Goal: Task Accomplishment & Management: Complete application form

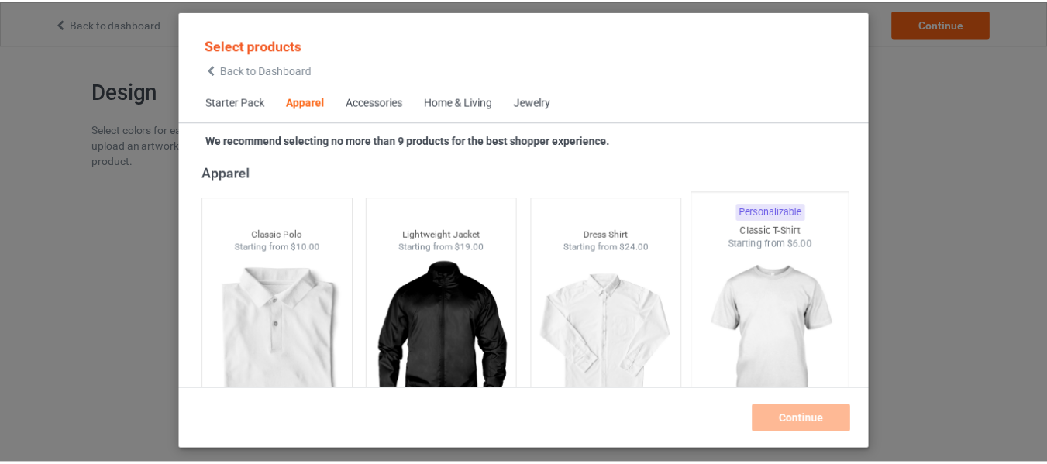
scroll to position [810, 0]
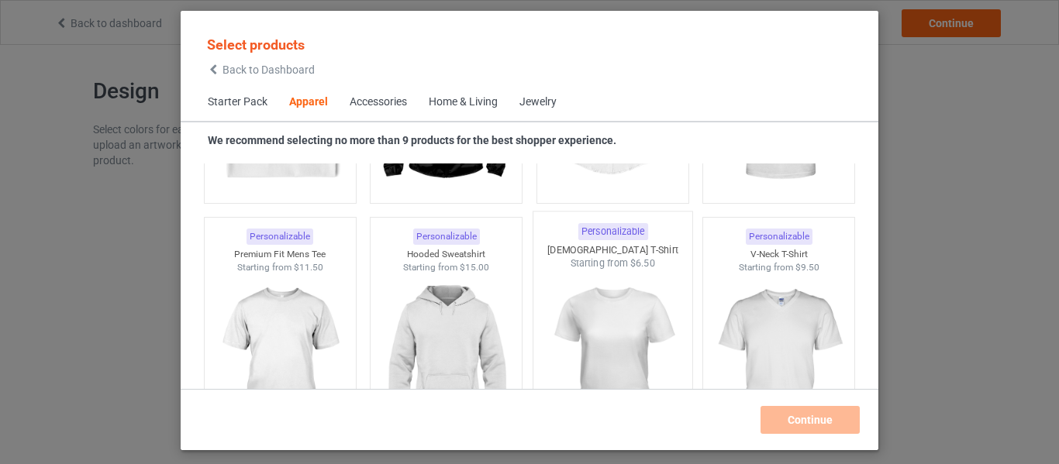
click at [608, 265] on div "Starting from $6.50" at bounding box center [612, 263] width 159 height 13
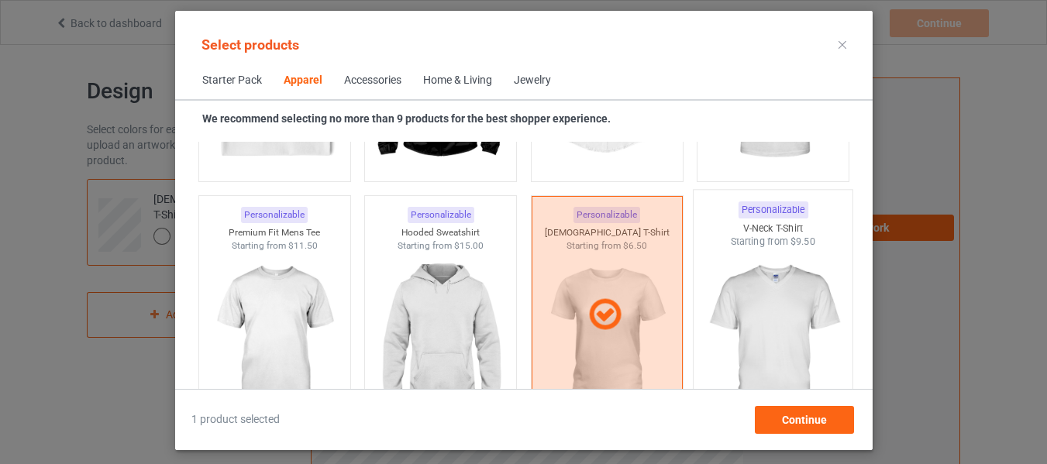
click at [737, 288] on img at bounding box center [773, 340] width 146 height 182
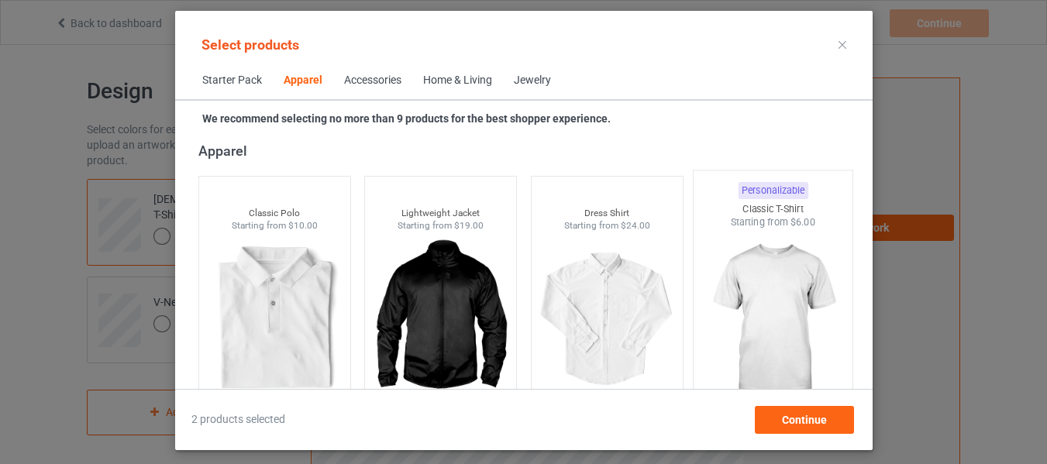
click at [751, 276] on img at bounding box center [773, 320] width 146 height 182
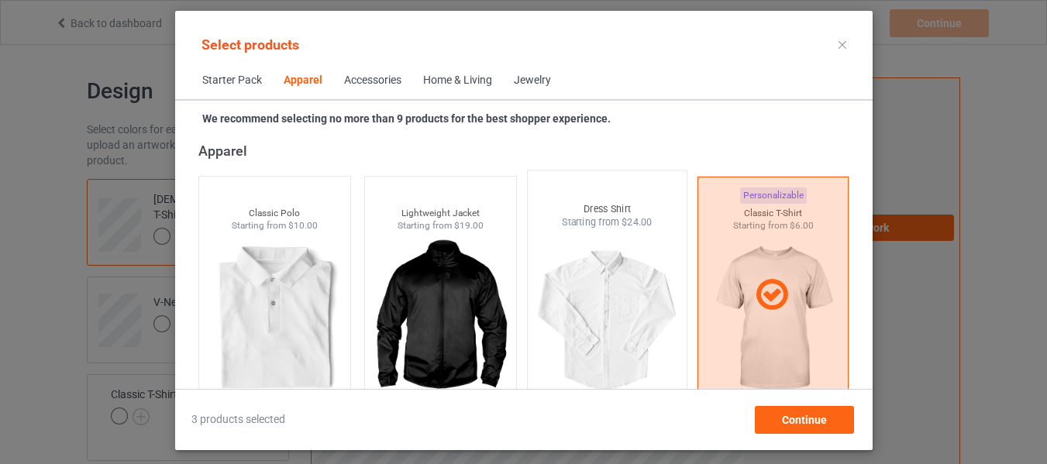
scroll to position [810, 0]
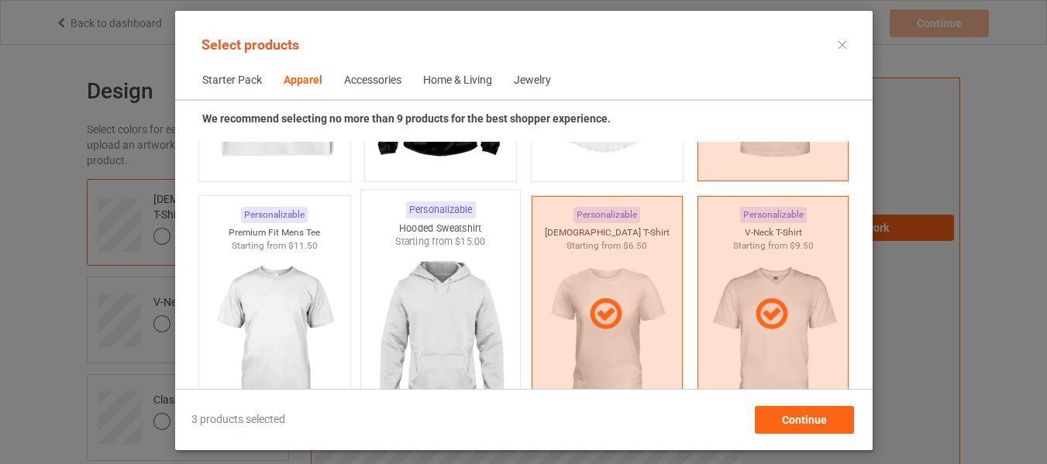
click at [394, 258] on img at bounding box center [440, 340] width 146 height 182
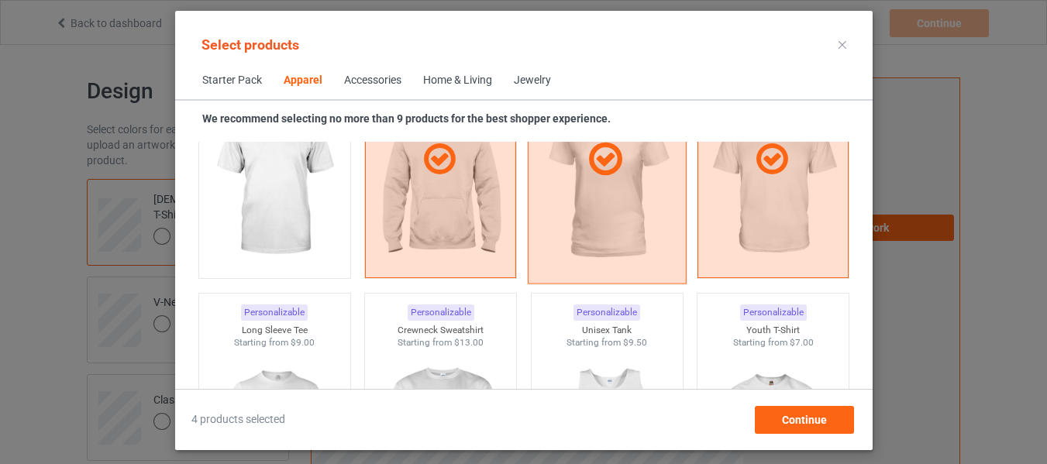
scroll to position [1043, 0]
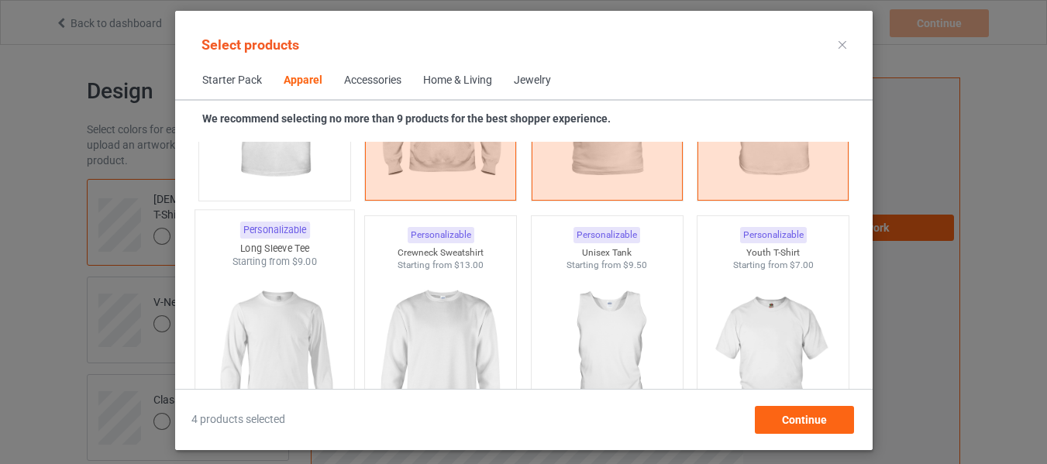
click at [321, 267] on div "Starting from $9.00" at bounding box center [274, 261] width 159 height 13
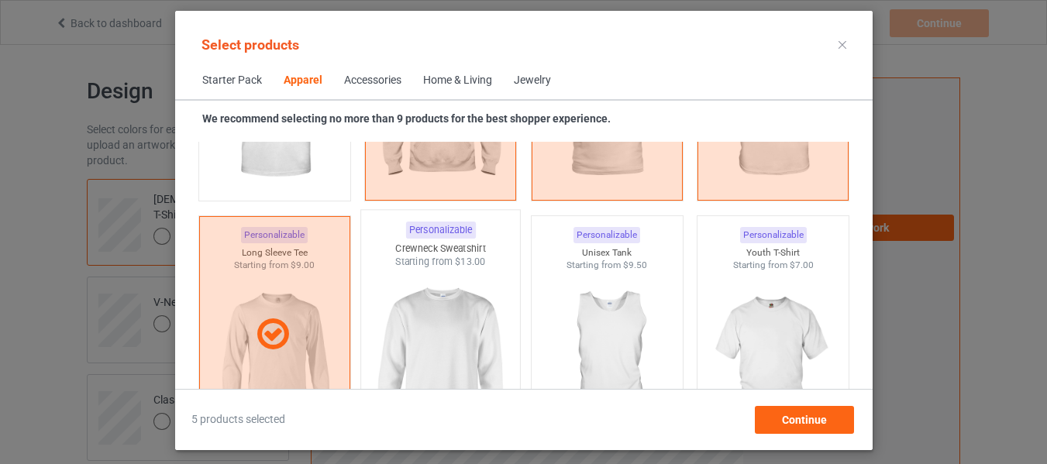
click at [442, 288] on img at bounding box center [440, 360] width 146 height 182
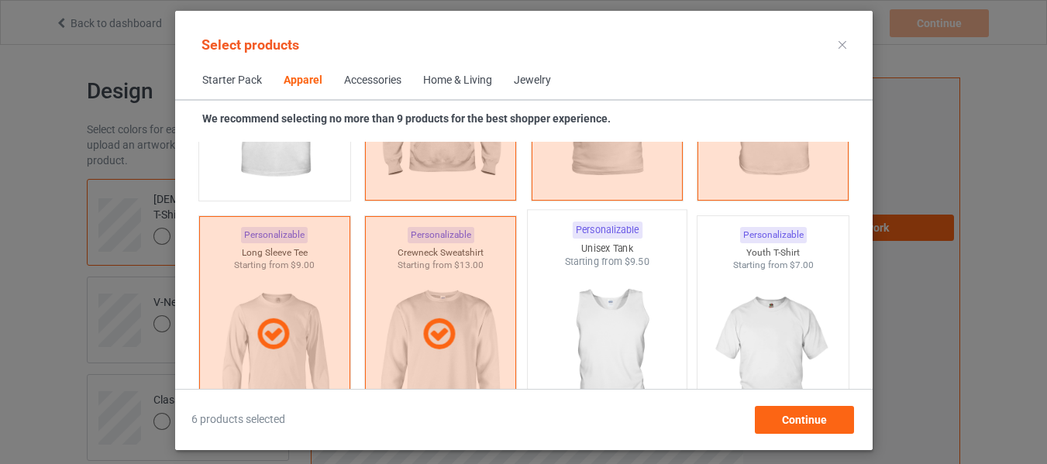
click at [635, 266] on span "$9.50" at bounding box center [637, 262] width 26 height 12
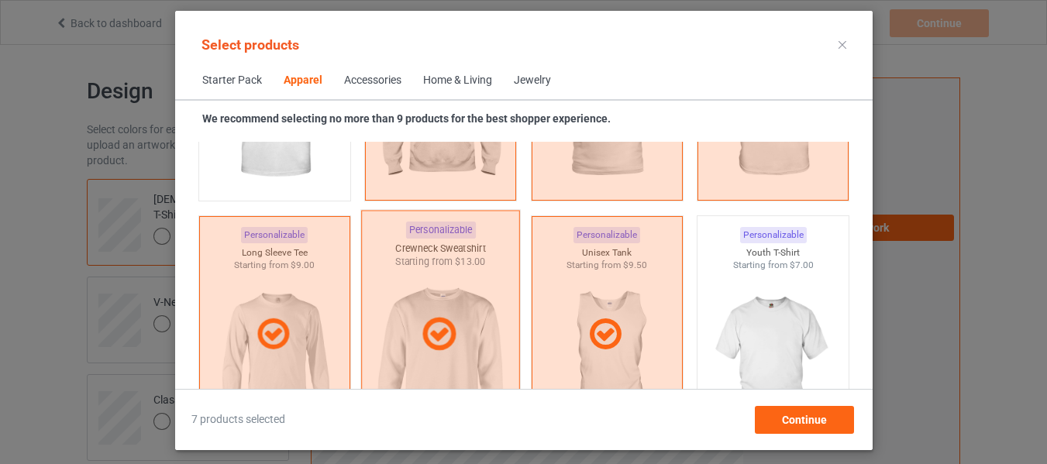
scroll to position [888, 0]
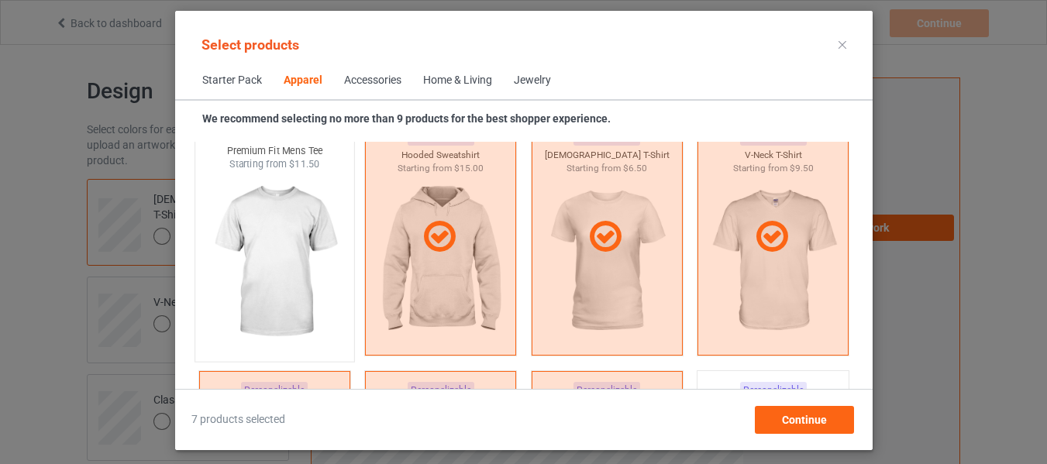
click at [292, 233] on img at bounding box center [275, 262] width 146 height 182
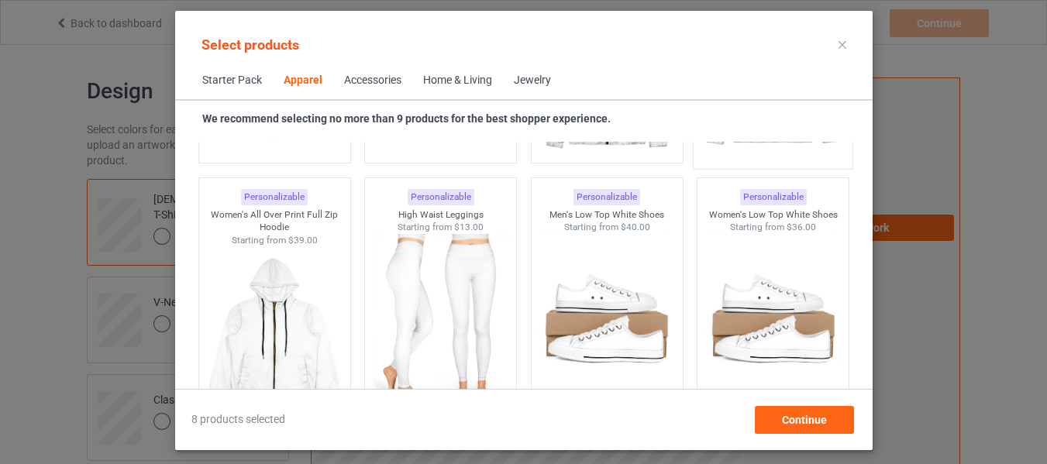
scroll to position [1663, 0]
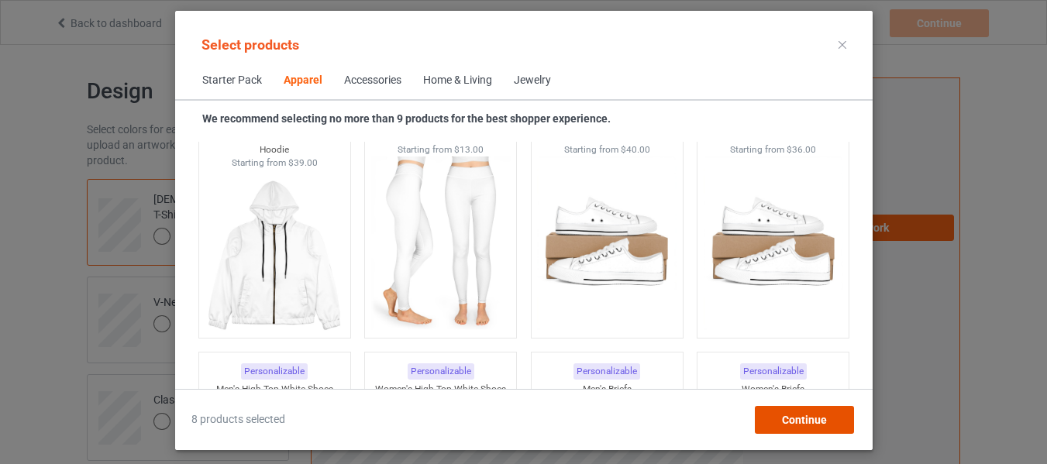
click at [791, 410] on div "Continue" at bounding box center [803, 420] width 99 height 28
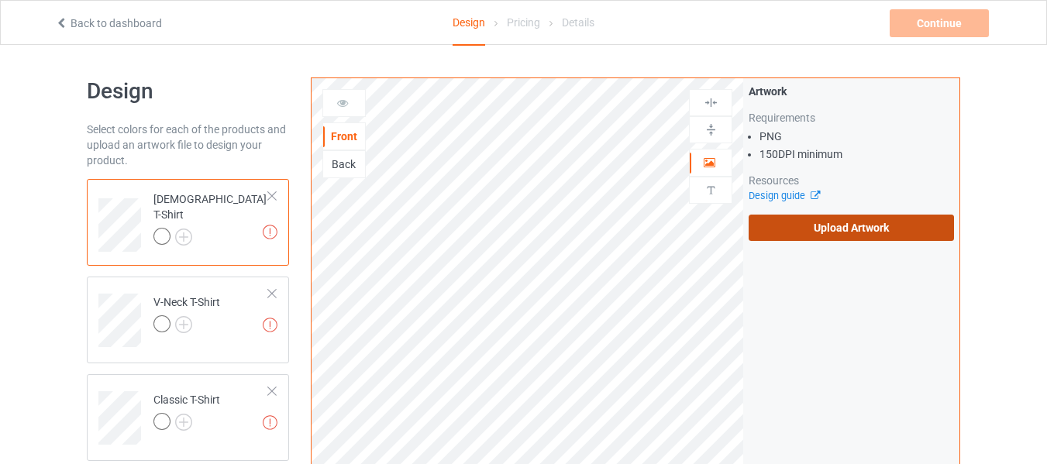
click at [914, 222] on label "Upload Artwork" at bounding box center [851, 228] width 205 height 26
click at [0, 0] on input "Upload Artwork" at bounding box center [0, 0] width 0 height 0
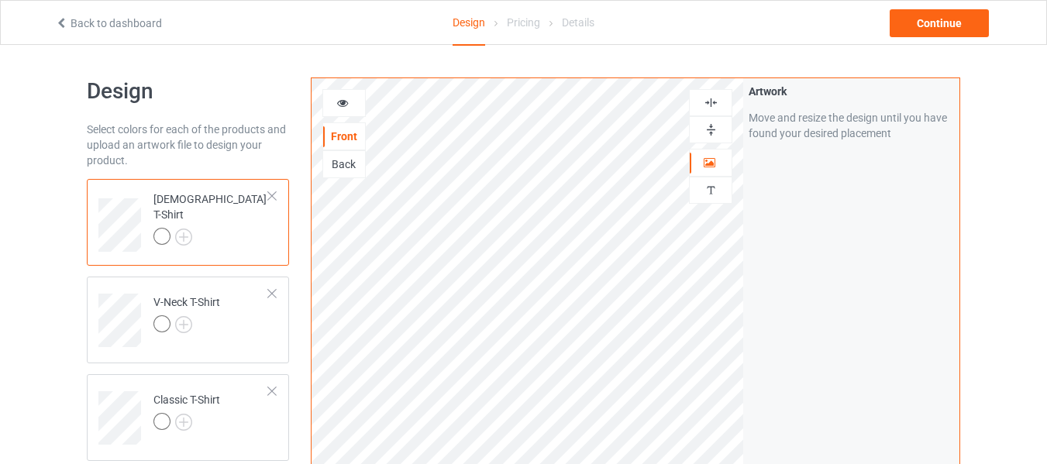
click at [711, 132] on img at bounding box center [711, 129] width 15 height 15
click at [710, 103] on img at bounding box center [711, 102] width 15 height 15
click at [183, 229] on img at bounding box center [183, 237] width 17 height 17
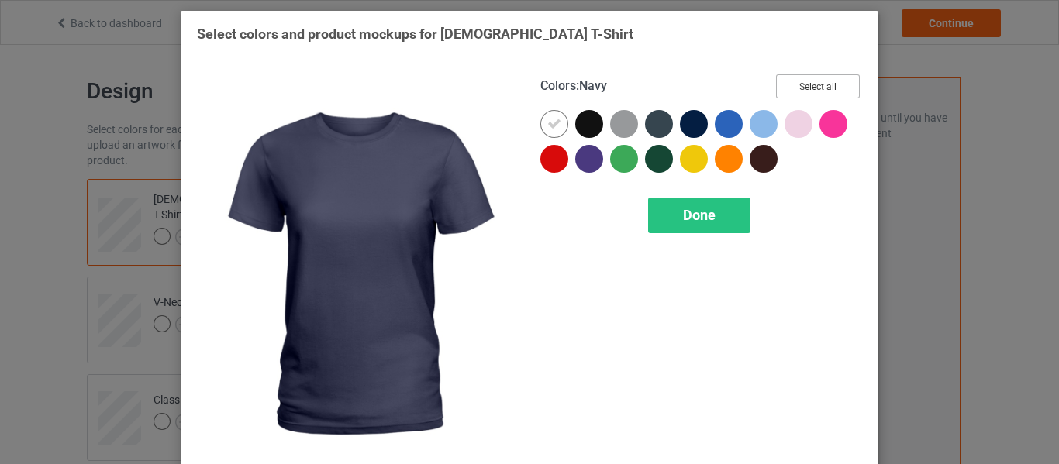
click at [811, 84] on button "Select all" at bounding box center [818, 86] width 84 height 24
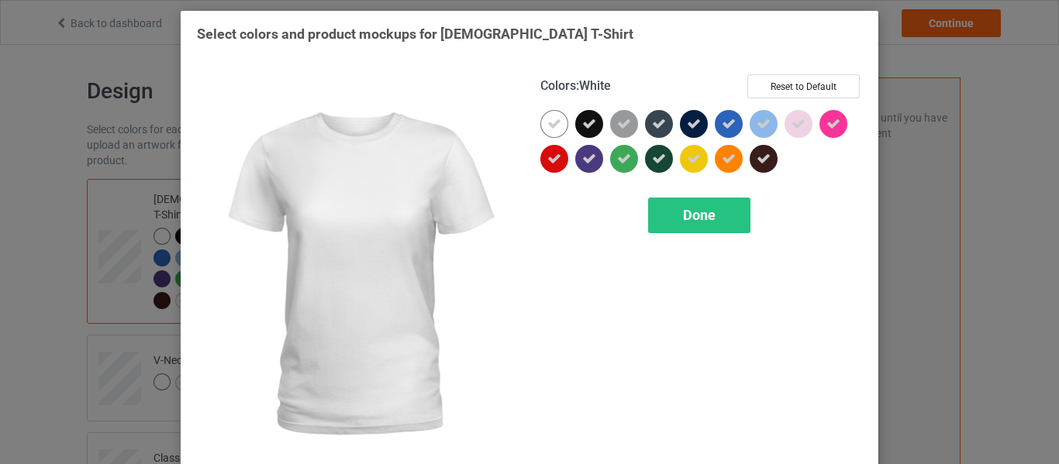
drag, startPoint x: 557, startPoint y: 123, endPoint x: 559, endPoint y: 131, distance: 8.1
click at [556, 124] on div at bounding box center [554, 124] width 28 height 28
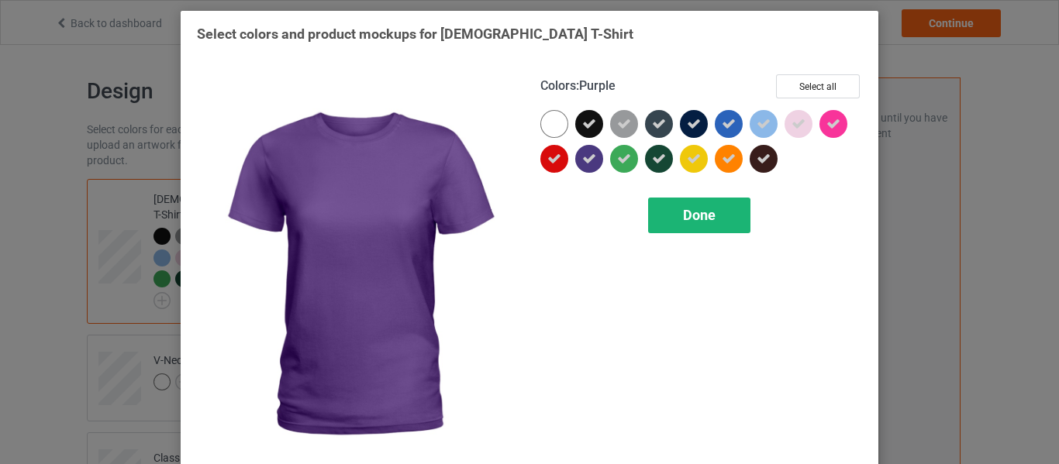
click at [685, 212] on span "Done" at bounding box center [699, 215] width 33 height 16
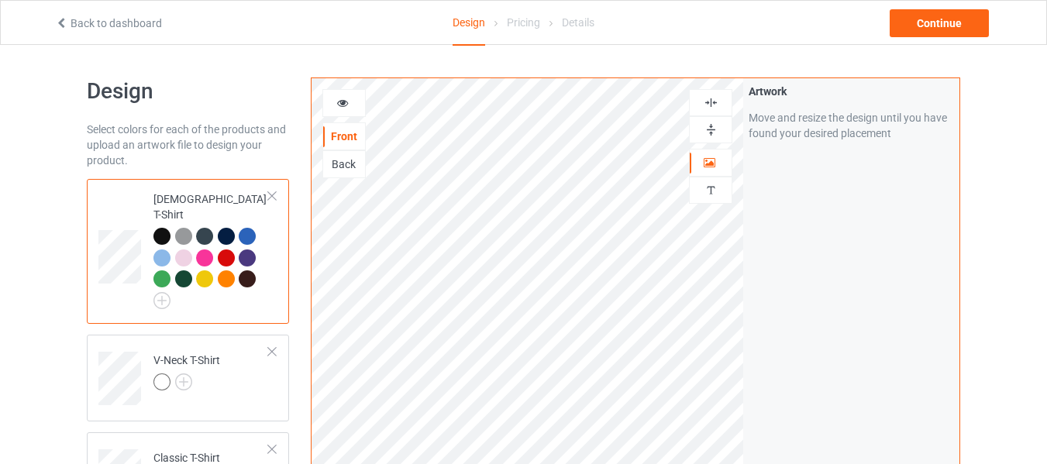
click at [347, 102] on icon at bounding box center [342, 100] width 13 height 11
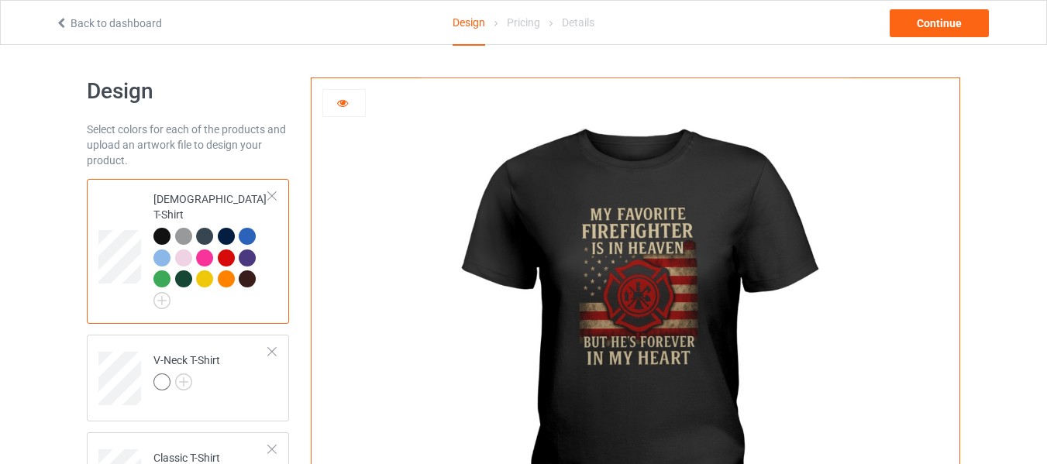
click at [189, 228] on div at bounding box center [183, 236] width 17 height 17
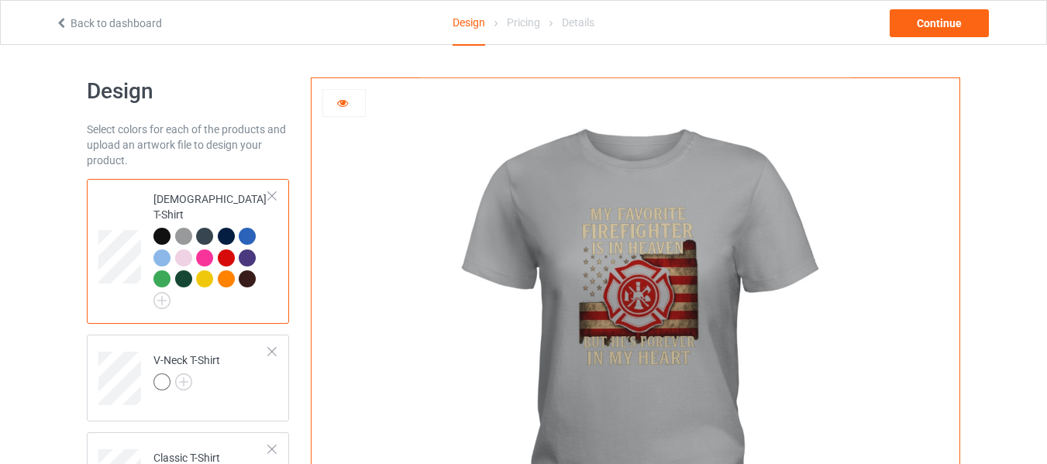
click at [199, 228] on div at bounding box center [204, 236] width 17 height 17
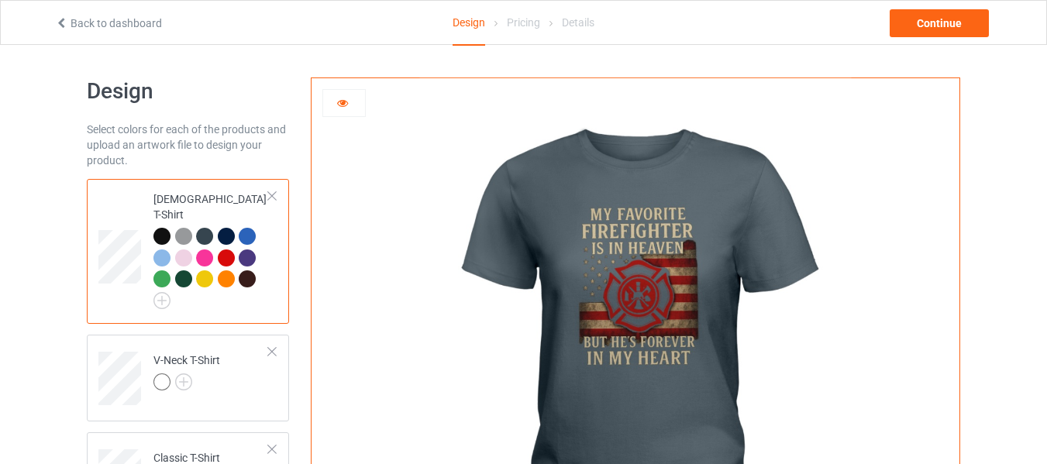
click at [219, 228] on div at bounding box center [226, 236] width 17 height 17
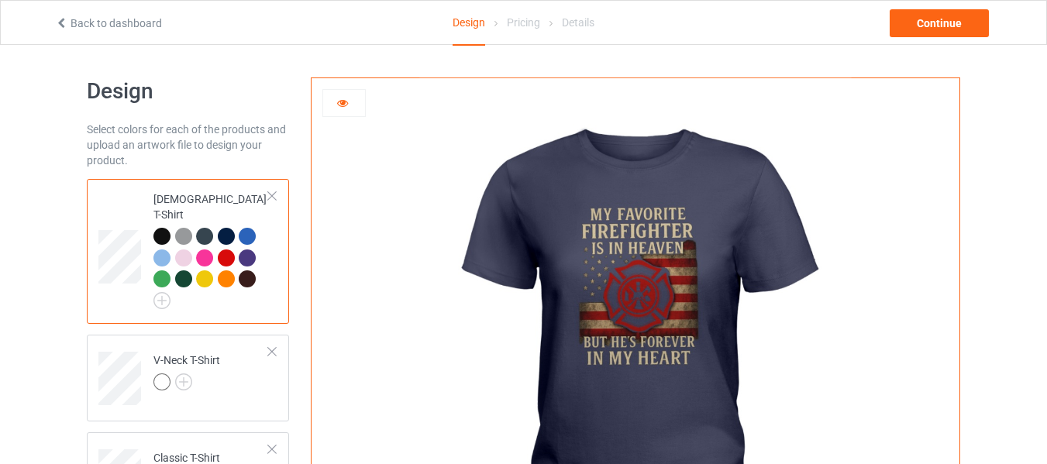
click at [240, 228] on div at bounding box center [247, 236] width 17 height 17
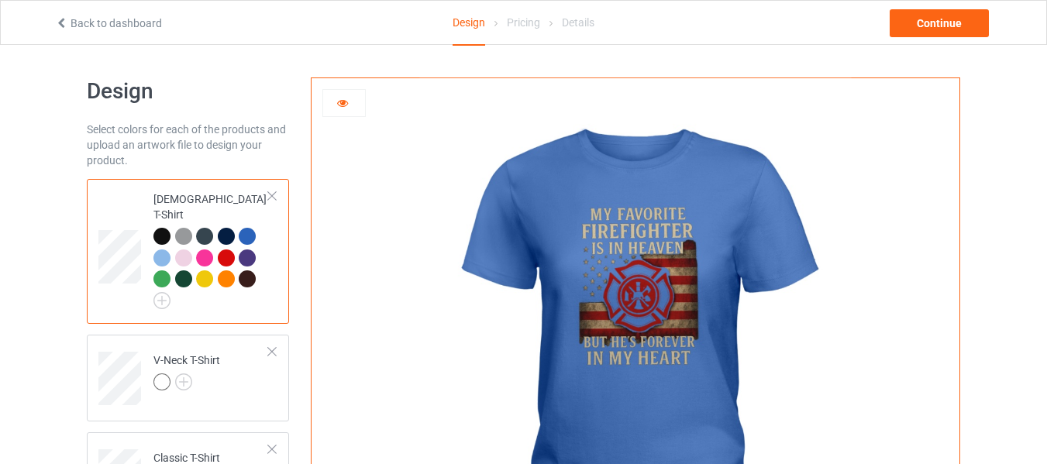
click at [165, 250] on div at bounding box center [162, 258] width 17 height 17
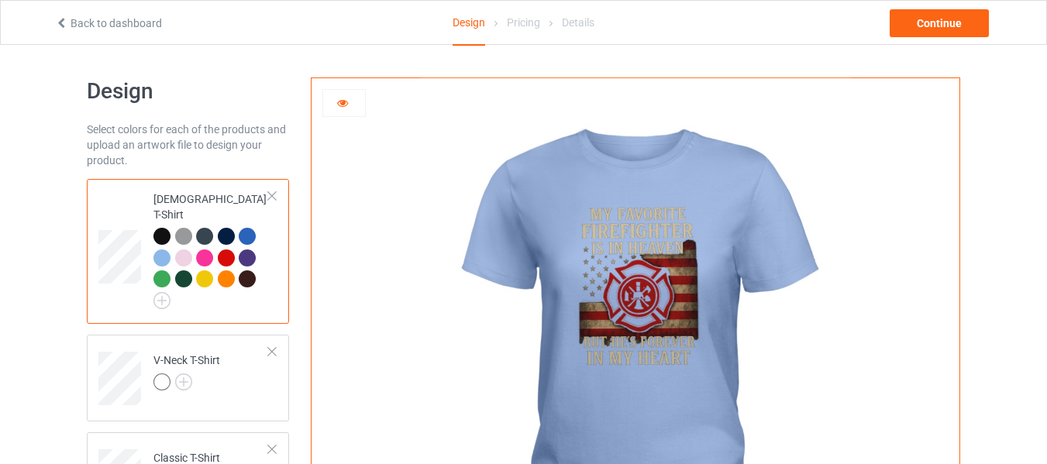
click at [187, 250] on div at bounding box center [183, 258] width 17 height 17
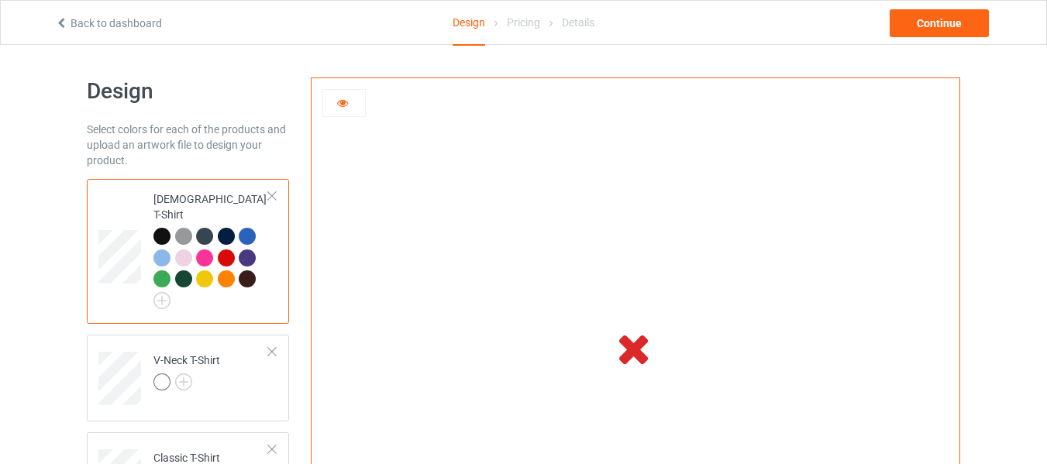
click at [208, 250] on div at bounding box center [204, 258] width 17 height 17
click at [229, 250] on div at bounding box center [226, 258] width 17 height 17
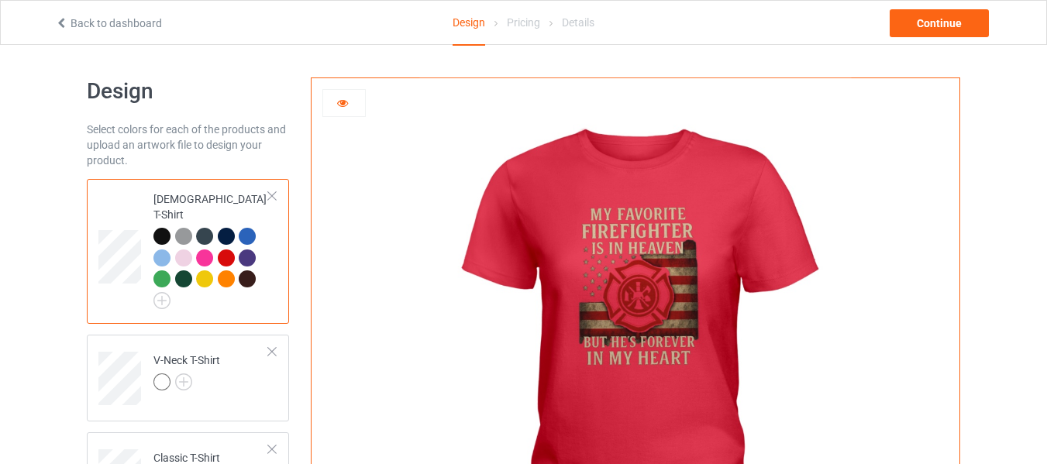
click at [161, 228] on div at bounding box center [162, 236] width 17 height 17
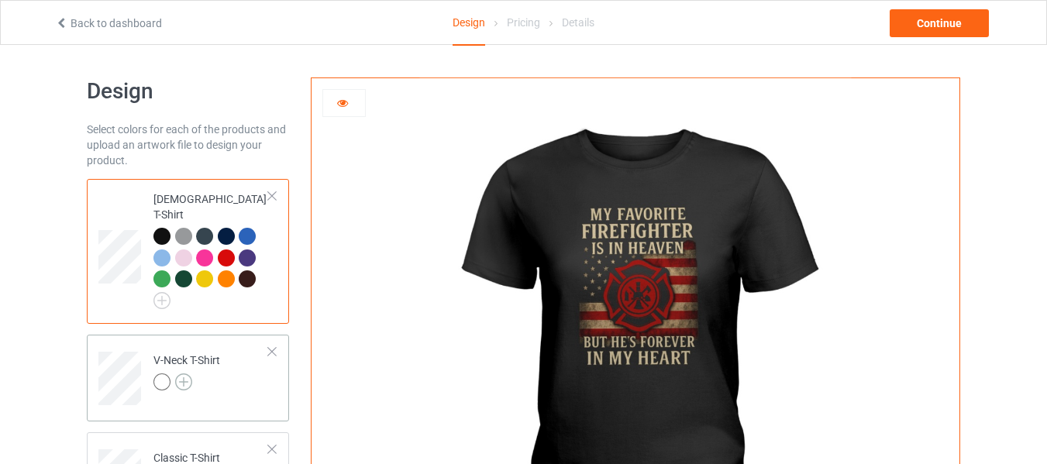
click at [181, 374] on img at bounding box center [183, 382] width 17 height 17
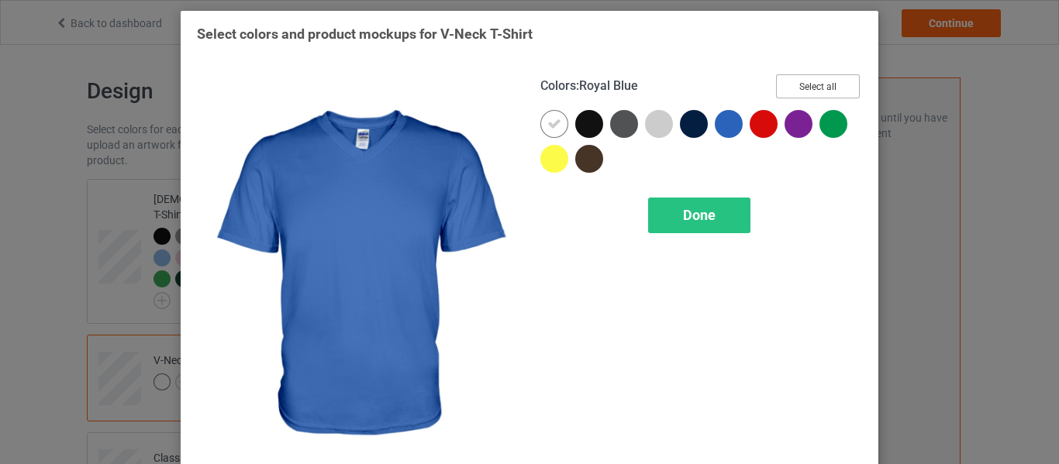
click at [809, 77] on button "Select all" at bounding box center [818, 86] width 84 height 24
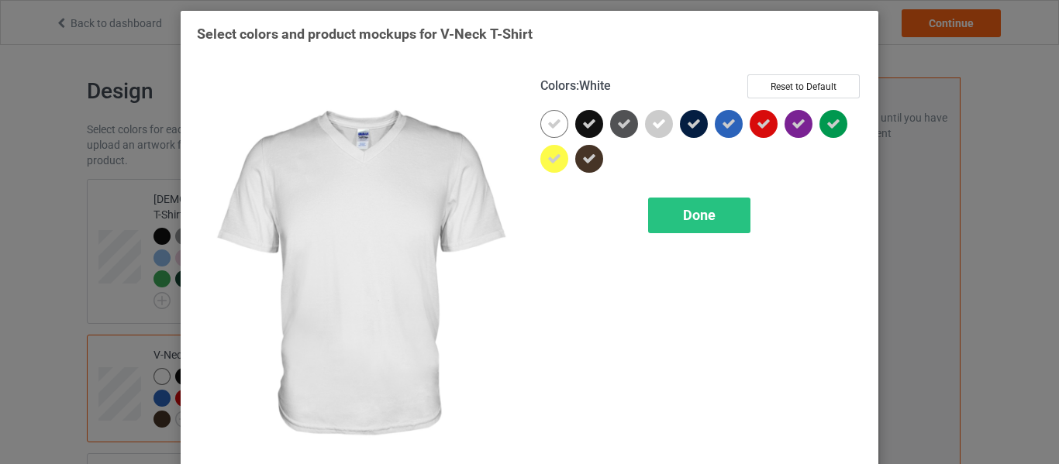
click at [553, 126] on icon at bounding box center [554, 124] width 14 height 14
click at [554, 131] on div at bounding box center [554, 124] width 28 height 28
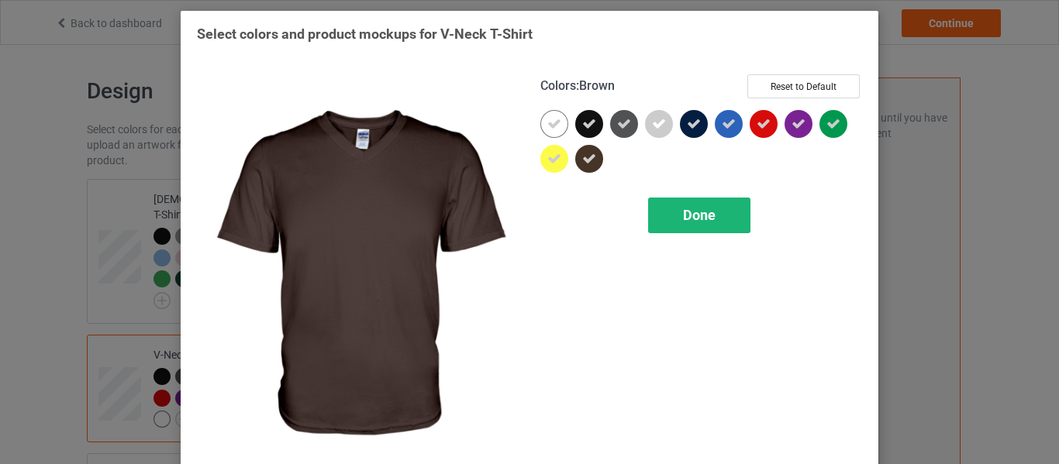
click at [680, 208] on div "Done" at bounding box center [699, 216] width 102 height 36
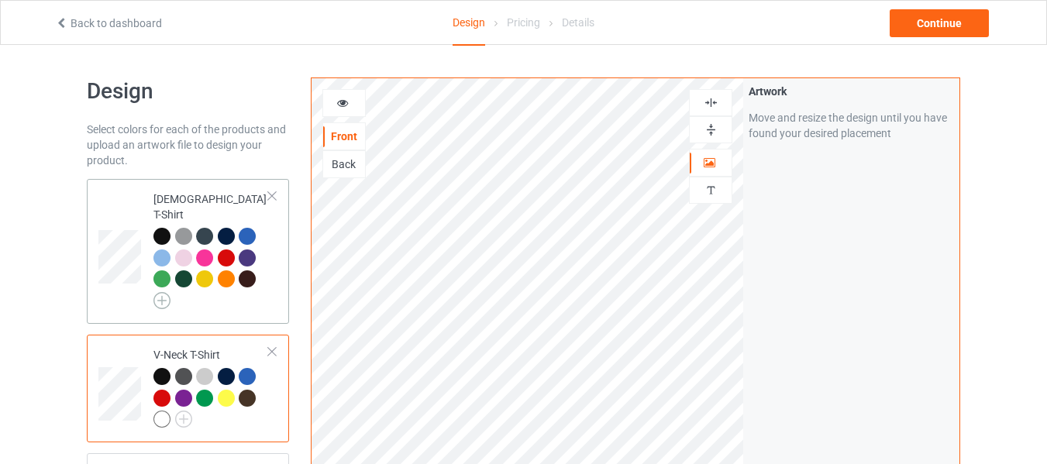
click at [163, 292] on img at bounding box center [162, 300] width 17 height 17
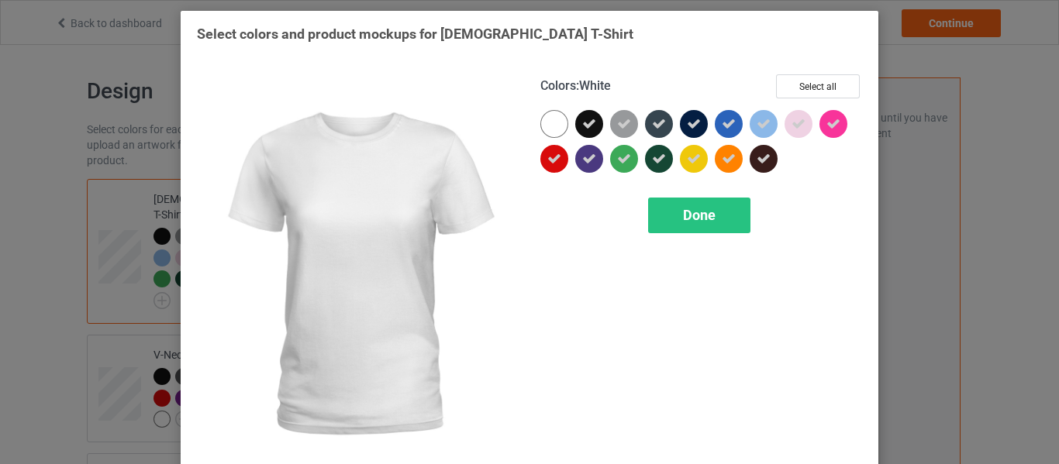
click at [556, 125] on div at bounding box center [554, 124] width 28 height 28
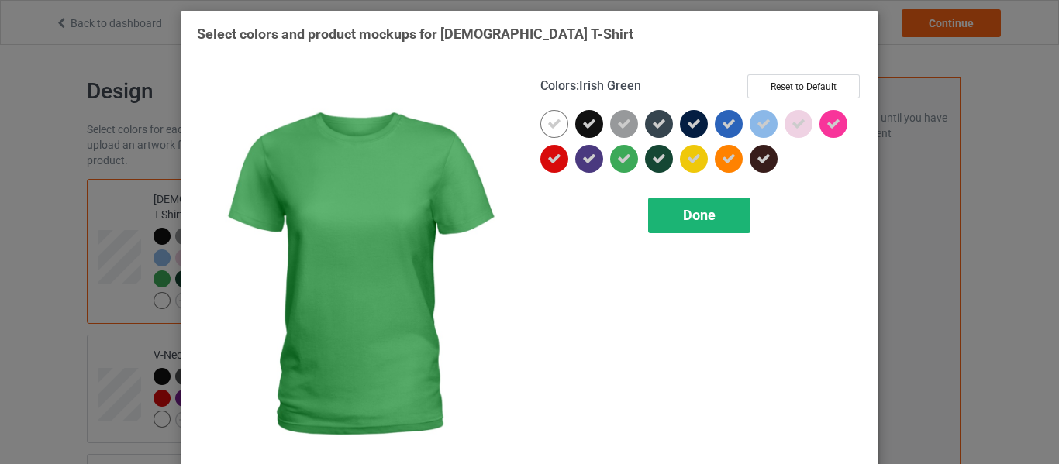
click at [671, 207] on div "Done" at bounding box center [699, 216] width 102 height 36
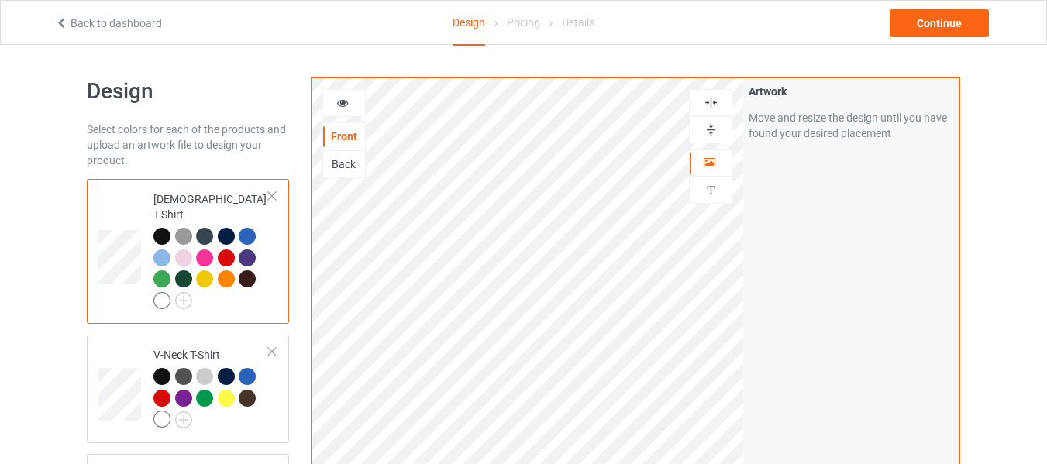
scroll to position [78, 0]
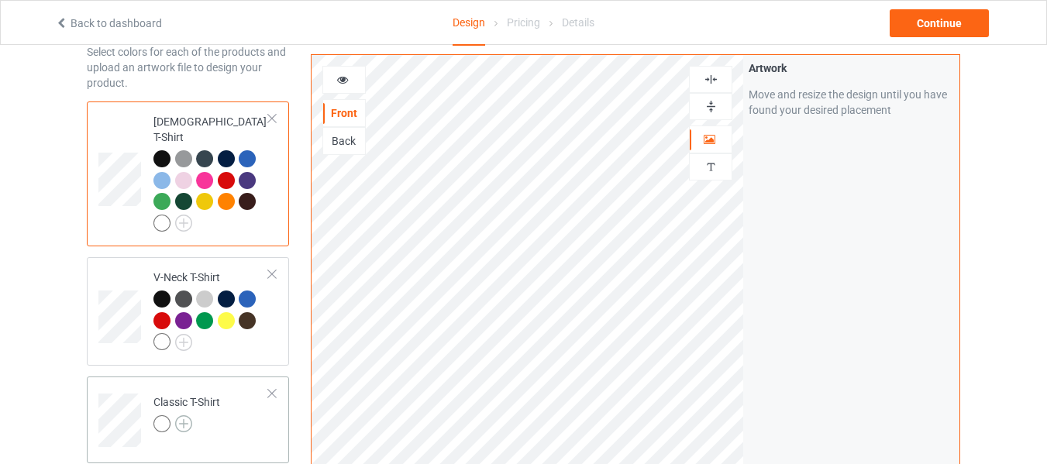
click at [187, 416] on img at bounding box center [183, 424] width 17 height 17
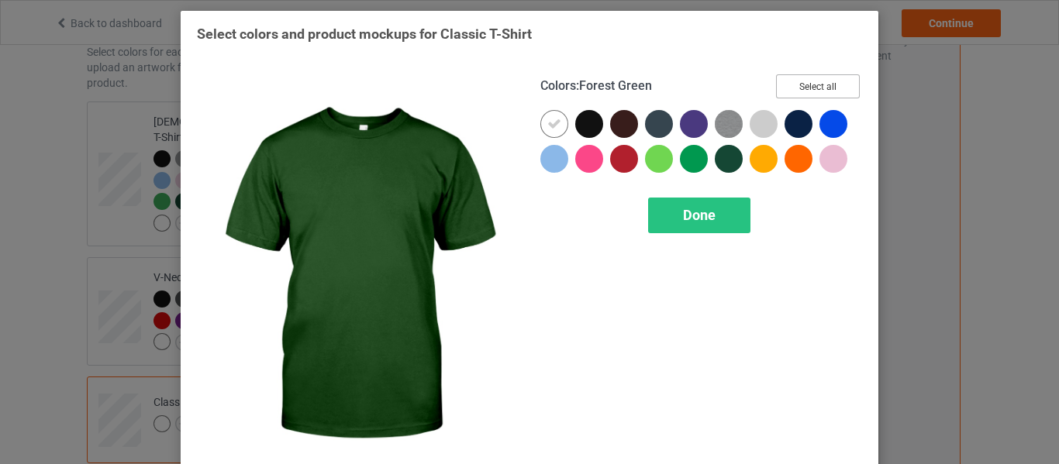
click at [829, 80] on button "Select all" at bounding box center [818, 86] width 84 height 24
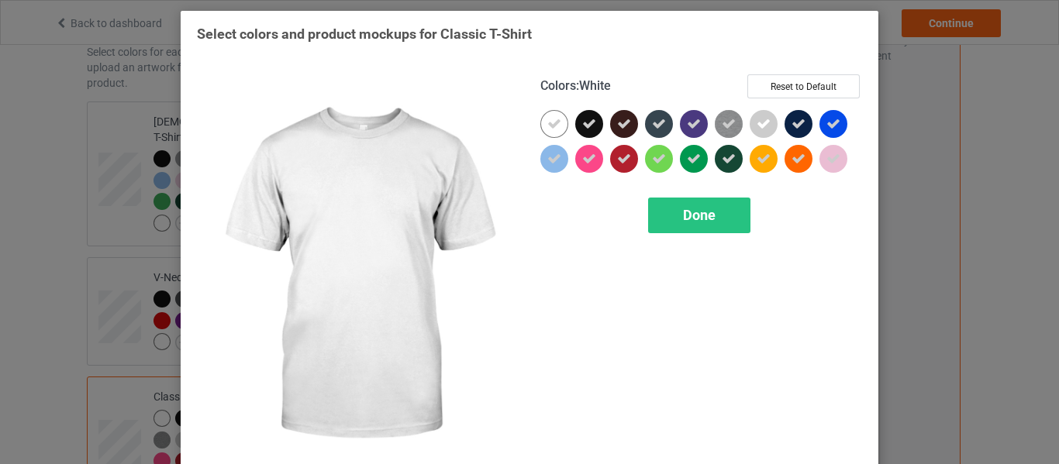
click at [555, 122] on icon at bounding box center [554, 124] width 14 height 14
click at [554, 122] on div at bounding box center [554, 124] width 28 height 28
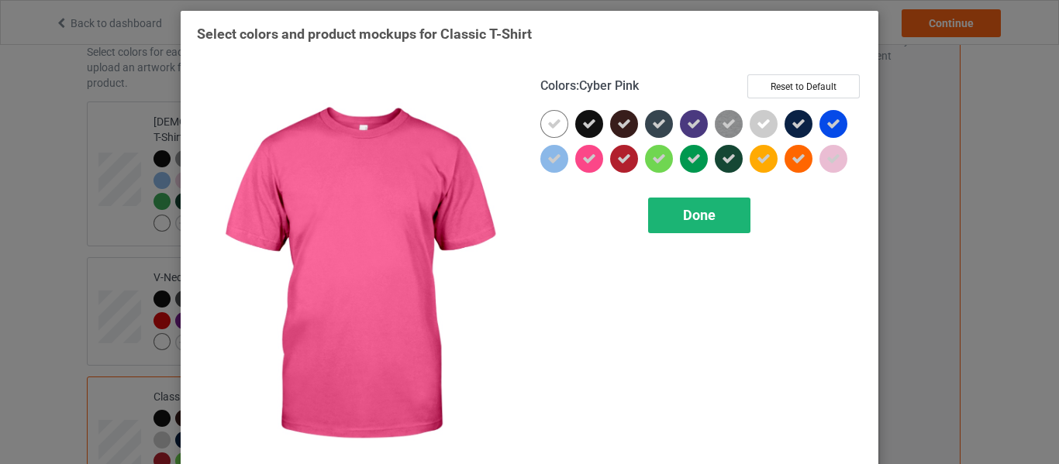
click at [716, 226] on div "Done" at bounding box center [699, 216] width 102 height 36
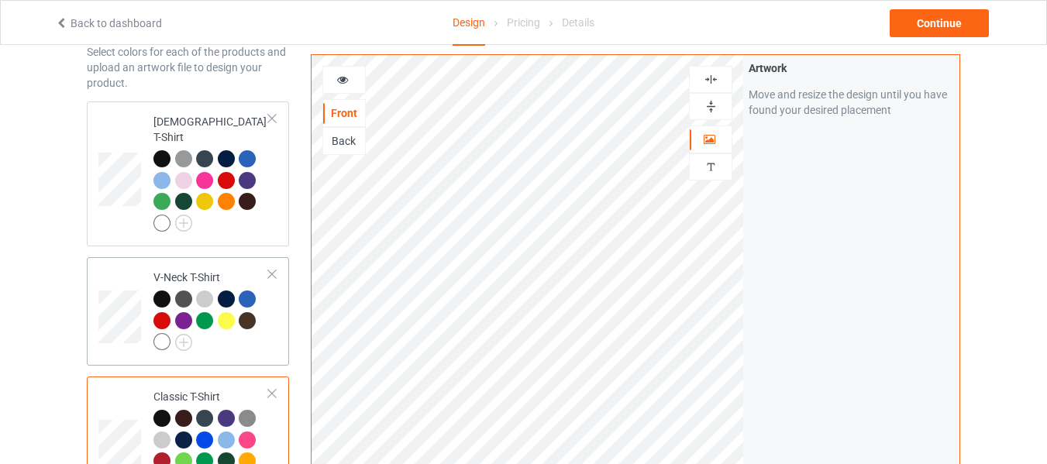
scroll to position [310, 0]
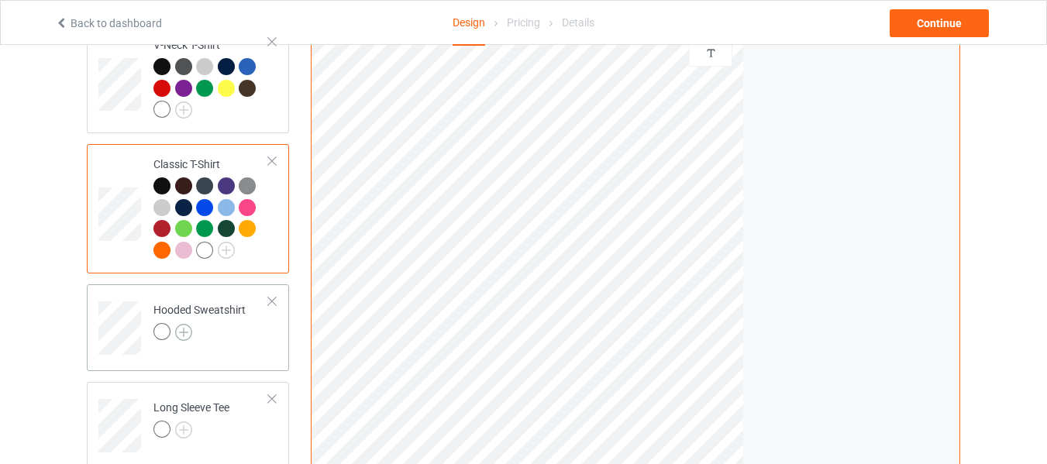
click at [185, 324] on img at bounding box center [183, 332] width 17 height 17
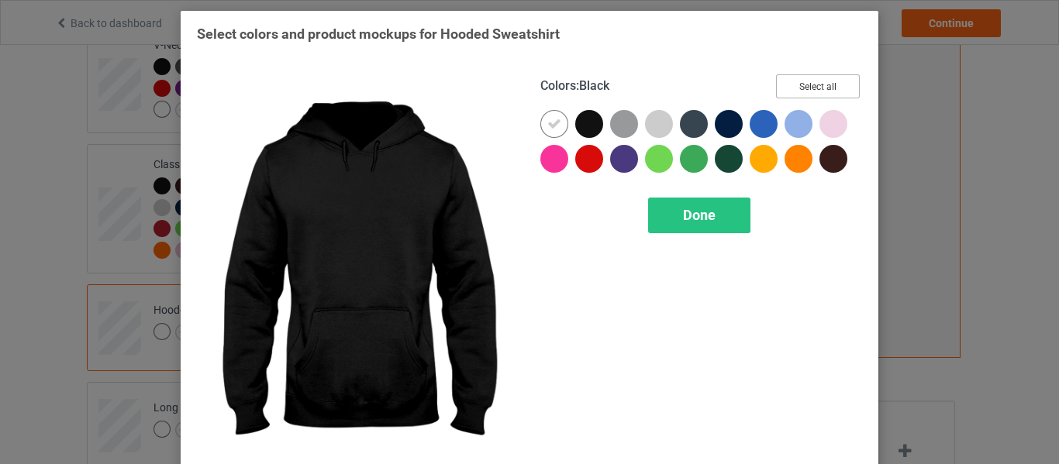
drag, startPoint x: 805, startPoint y: 79, endPoint x: 540, endPoint y: 148, distance: 273.2
click at [802, 78] on button "Select all" at bounding box center [818, 86] width 84 height 24
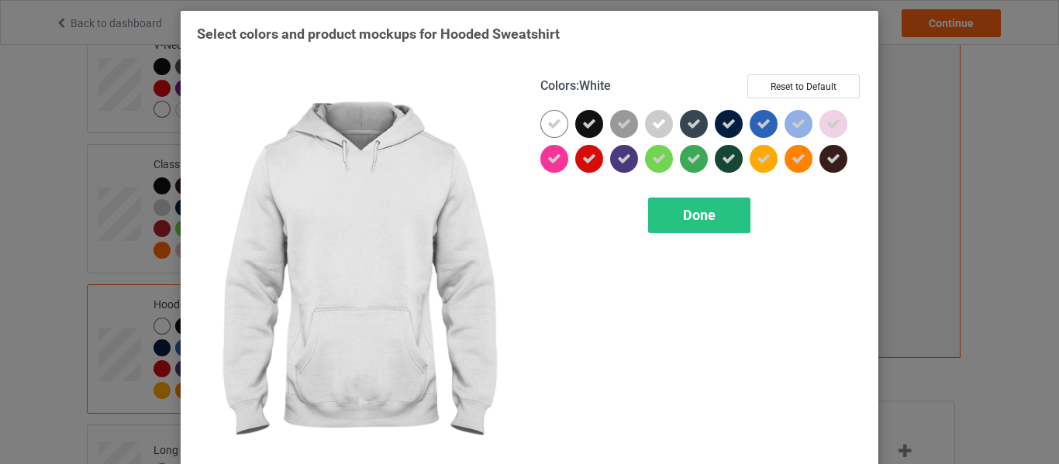
click at [547, 122] on icon at bounding box center [554, 124] width 14 height 14
click at [547, 122] on div at bounding box center [554, 124] width 28 height 28
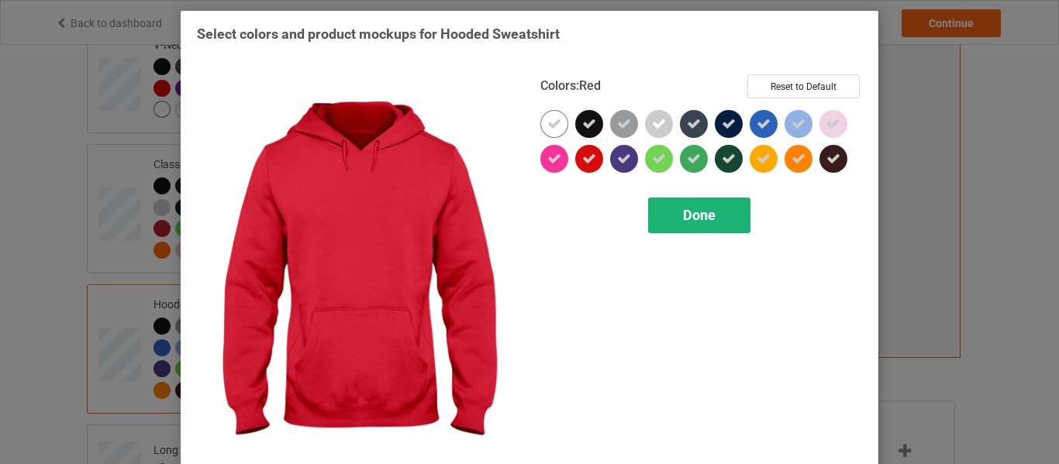
click at [661, 208] on div "Done" at bounding box center [699, 216] width 102 height 36
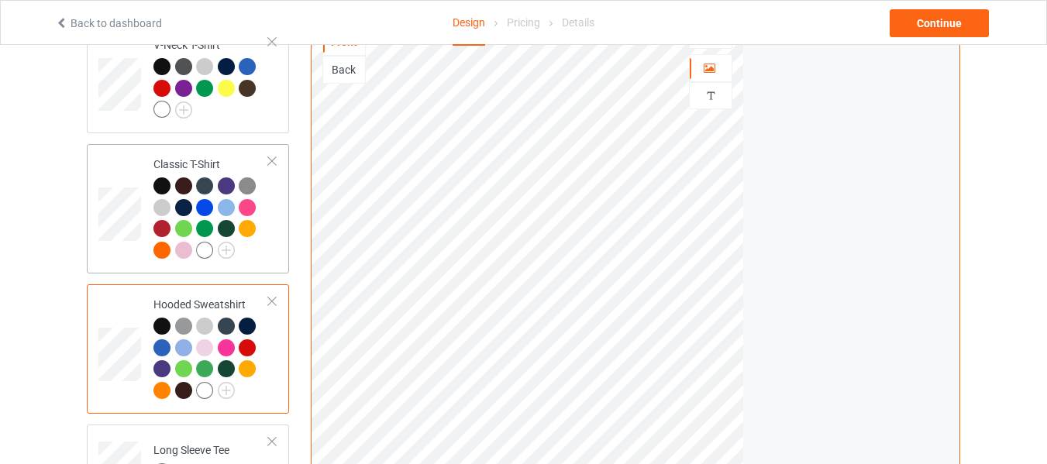
scroll to position [465, 0]
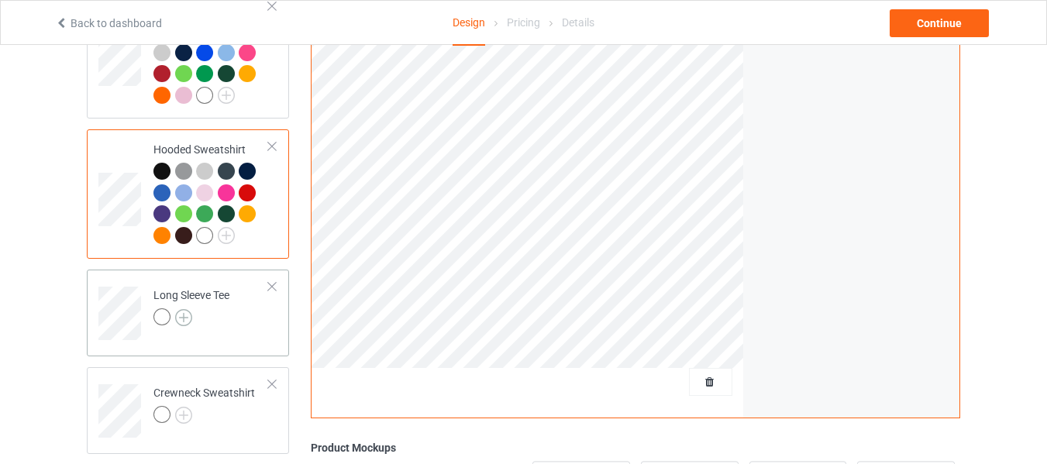
click at [184, 309] on img at bounding box center [183, 317] width 17 height 17
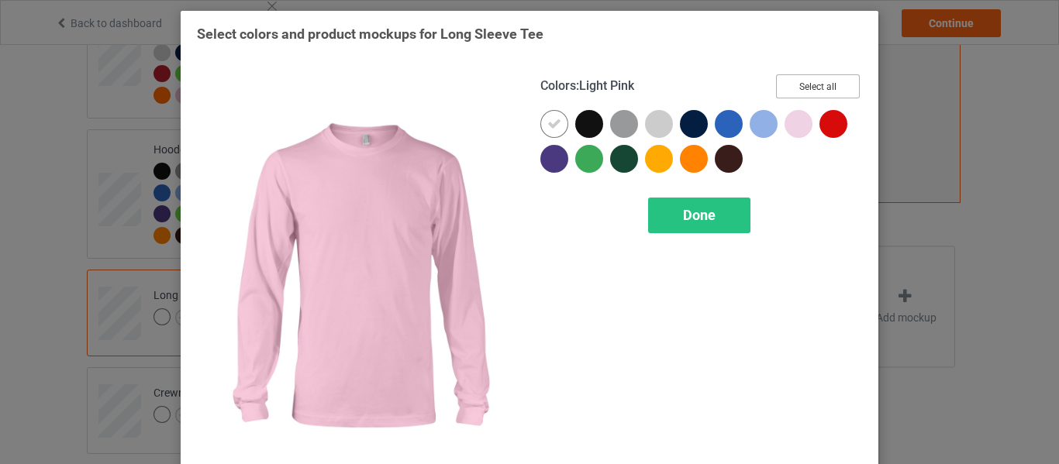
drag, startPoint x: 831, startPoint y: 81, endPoint x: 764, endPoint y: 97, distance: 69.4
click at [830, 81] on button "Select all" at bounding box center [818, 86] width 84 height 24
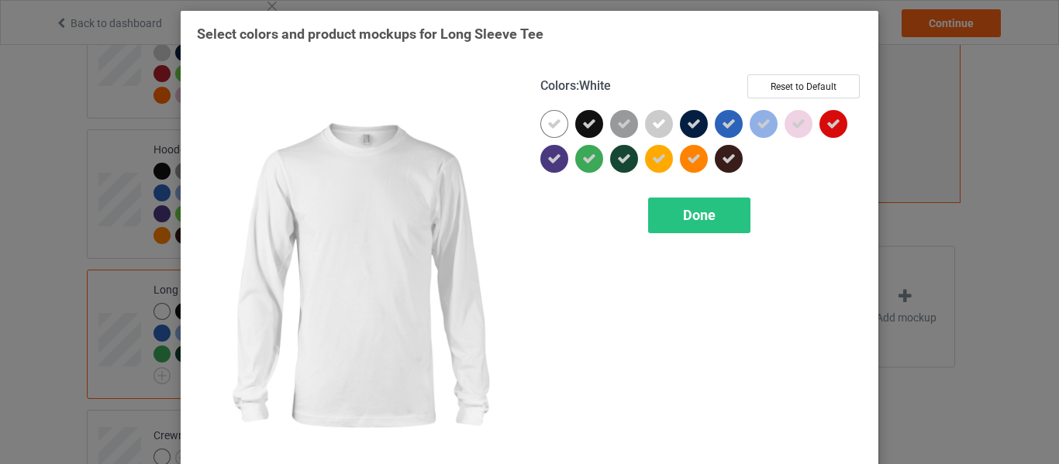
click at [553, 118] on icon at bounding box center [554, 124] width 14 height 14
click at [553, 120] on div at bounding box center [554, 124] width 28 height 28
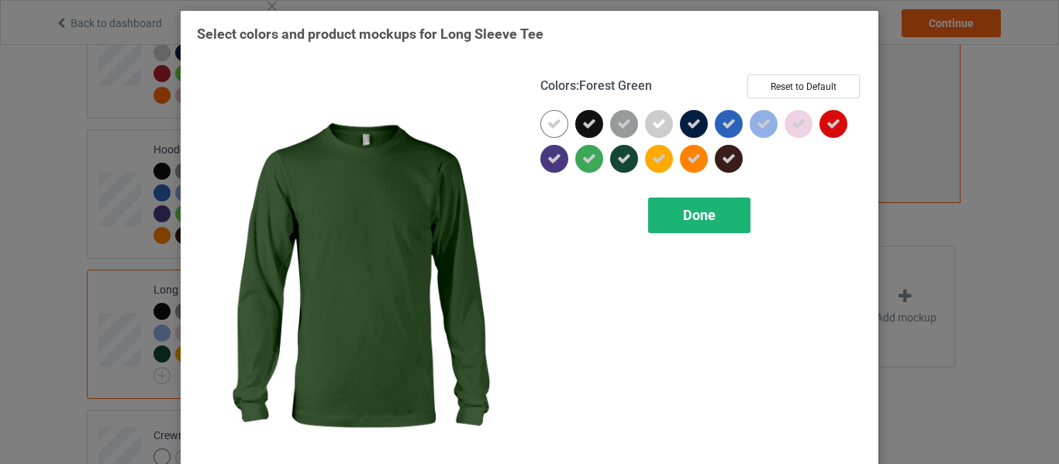
click at [679, 205] on div "Done" at bounding box center [699, 216] width 102 height 36
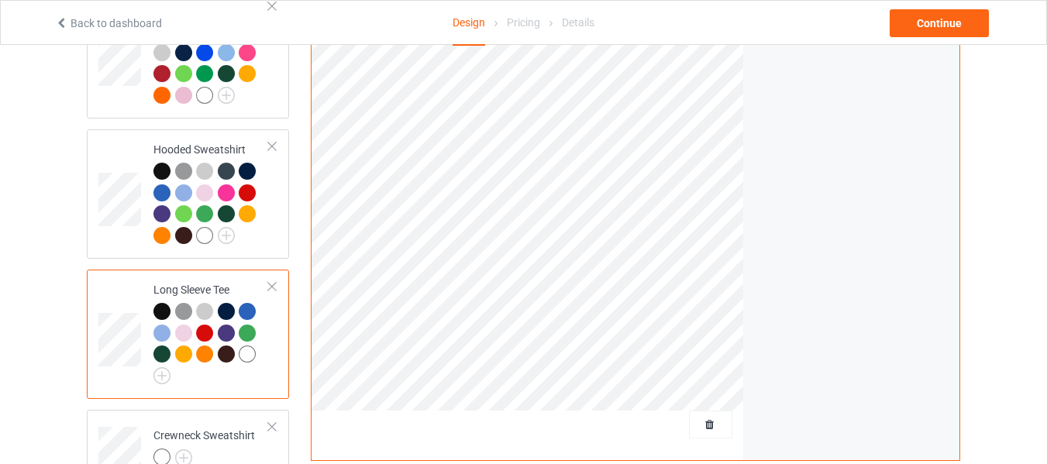
scroll to position [620, 0]
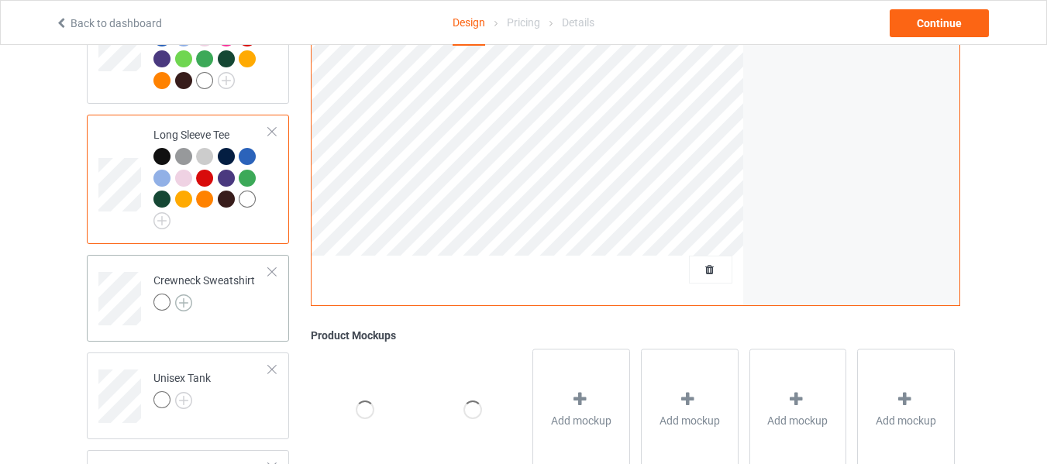
click at [189, 295] on img at bounding box center [183, 303] width 17 height 17
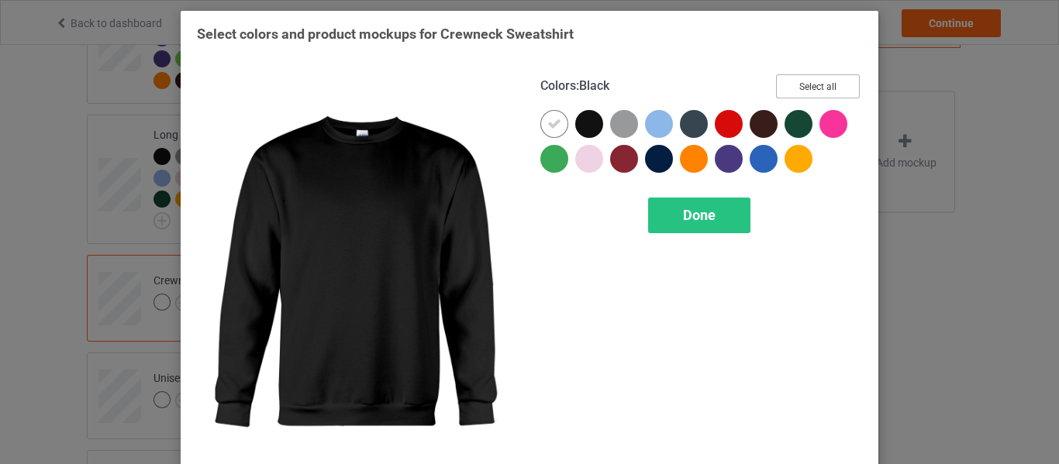
click at [799, 74] on button "Select all" at bounding box center [818, 86] width 84 height 24
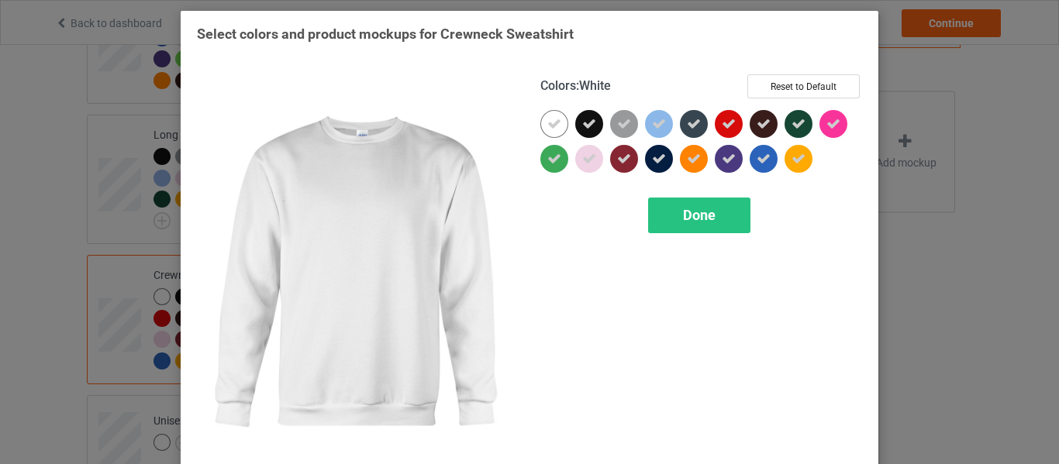
click at [561, 126] on icon at bounding box center [554, 124] width 14 height 14
click at [561, 126] on div at bounding box center [554, 124] width 28 height 28
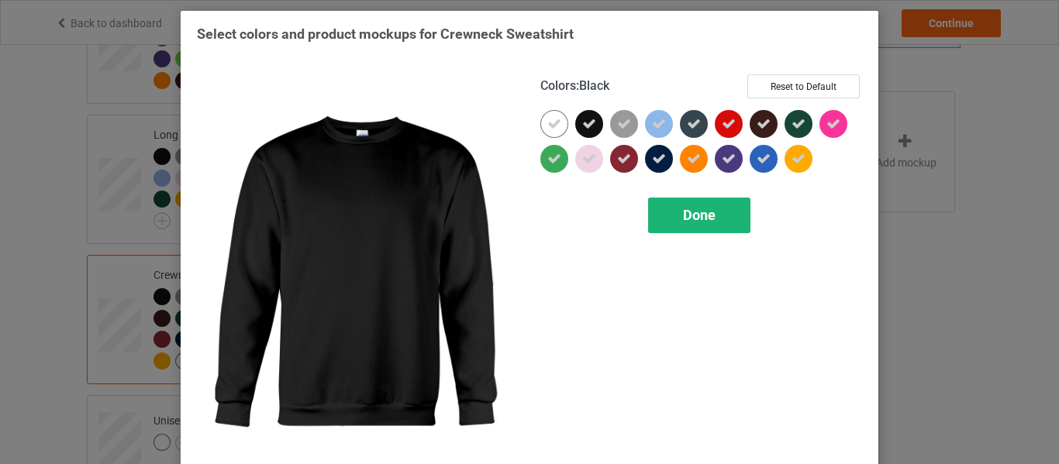
click at [706, 229] on div "Done" at bounding box center [699, 216] width 102 height 36
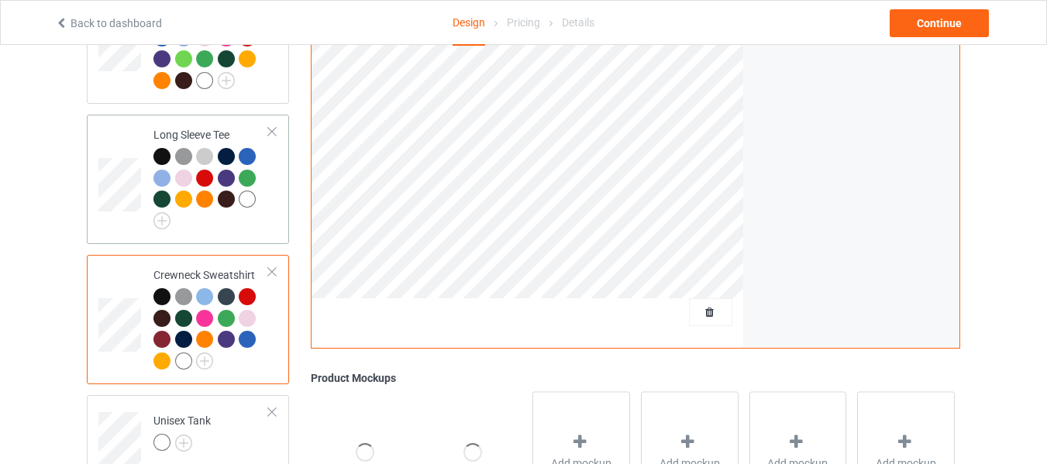
scroll to position [775, 0]
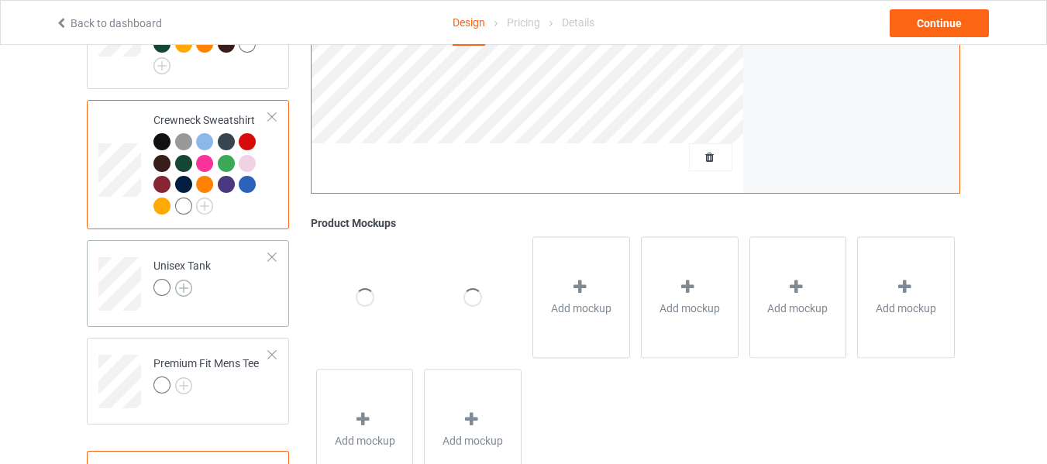
click at [182, 280] on img at bounding box center [183, 288] width 17 height 17
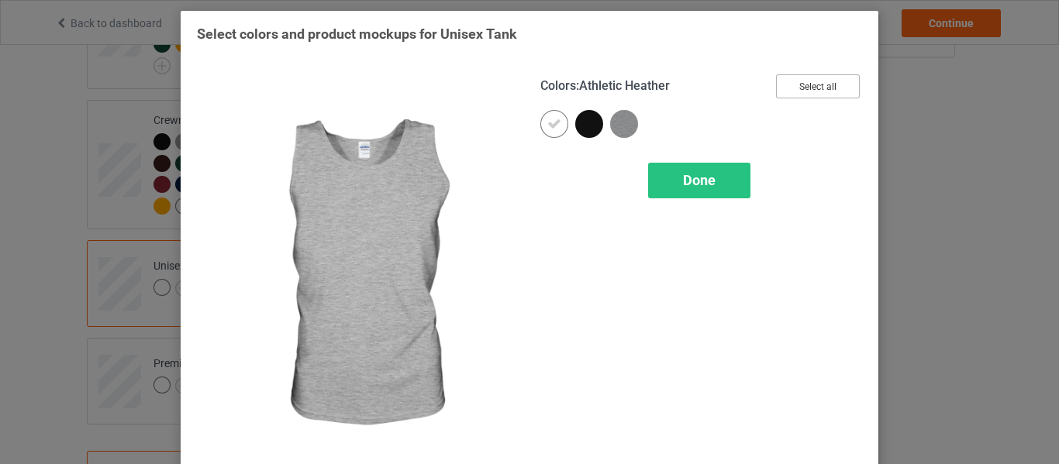
click at [792, 95] on button "Select all" at bounding box center [818, 86] width 84 height 24
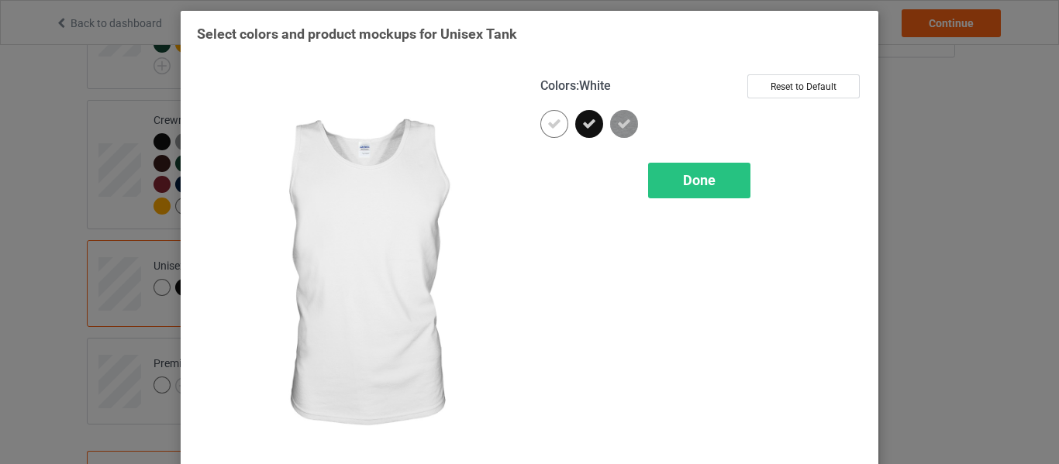
click at [554, 120] on icon at bounding box center [554, 124] width 14 height 14
click at [554, 120] on div at bounding box center [554, 124] width 28 height 28
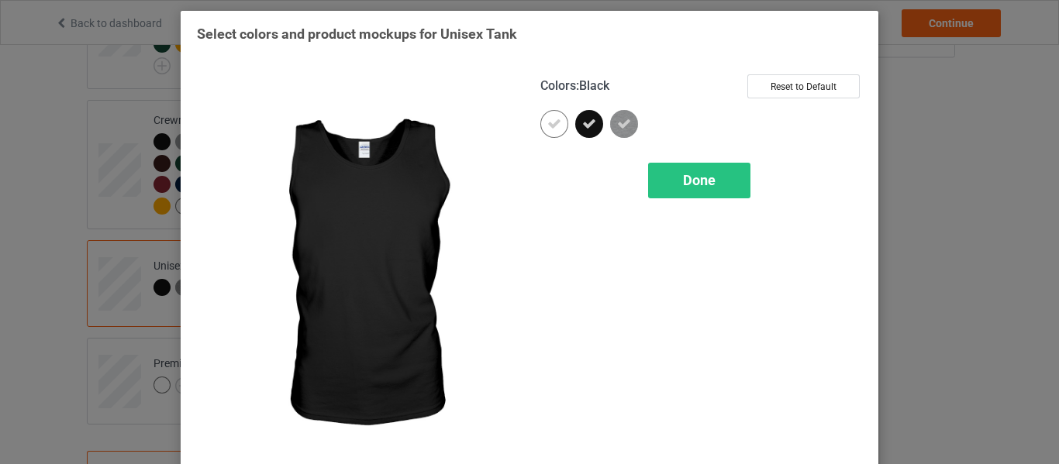
drag, startPoint x: 707, startPoint y: 183, endPoint x: 636, endPoint y: 157, distance: 76.0
click at [706, 182] on span "Done" at bounding box center [699, 180] width 33 height 16
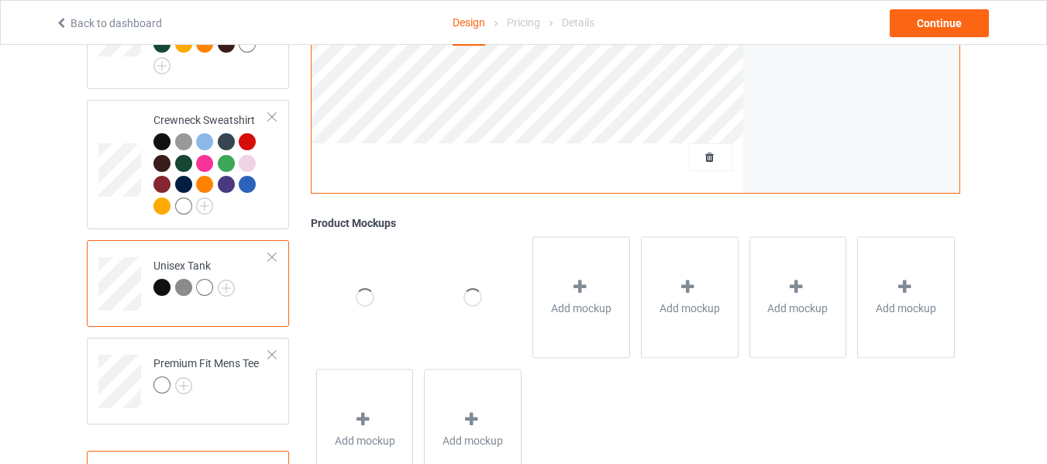
scroll to position [830, 0]
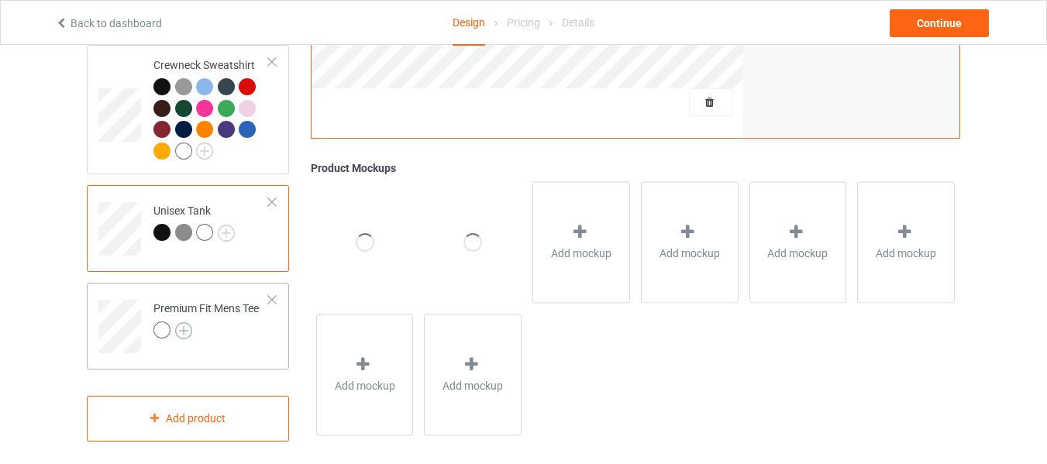
click at [182, 323] on img at bounding box center [183, 331] width 17 height 17
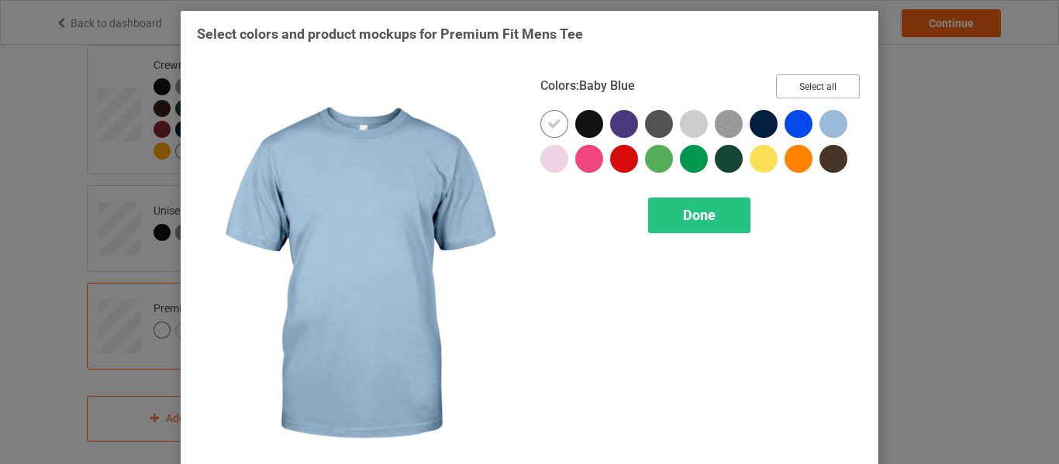
click at [832, 82] on button "Select all" at bounding box center [818, 86] width 84 height 24
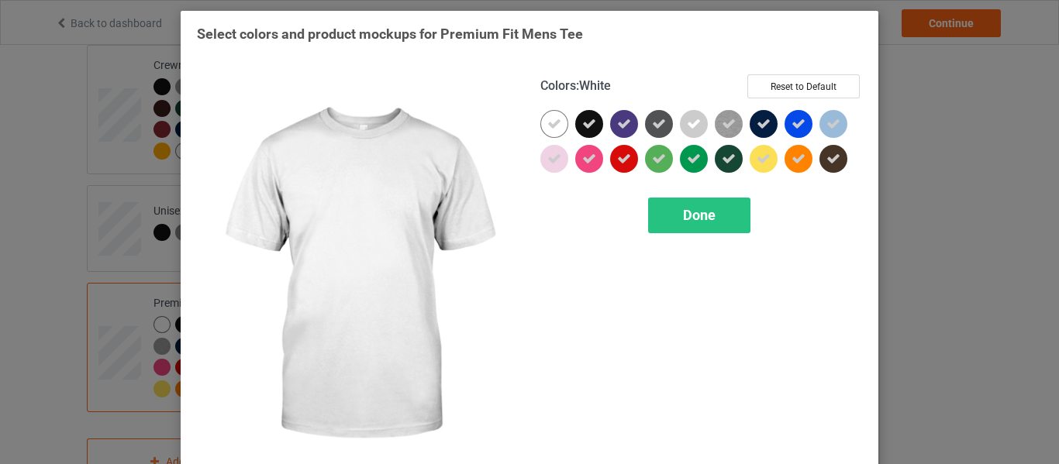
click at [536, 127] on div "Colors : White Reset to Default Done" at bounding box center [701, 276] width 343 height 424
click at [557, 123] on icon at bounding box center [554, 124] width 14 height 14
click at [557, 123] on div at bounding box center [554, 124] width 28 height 28
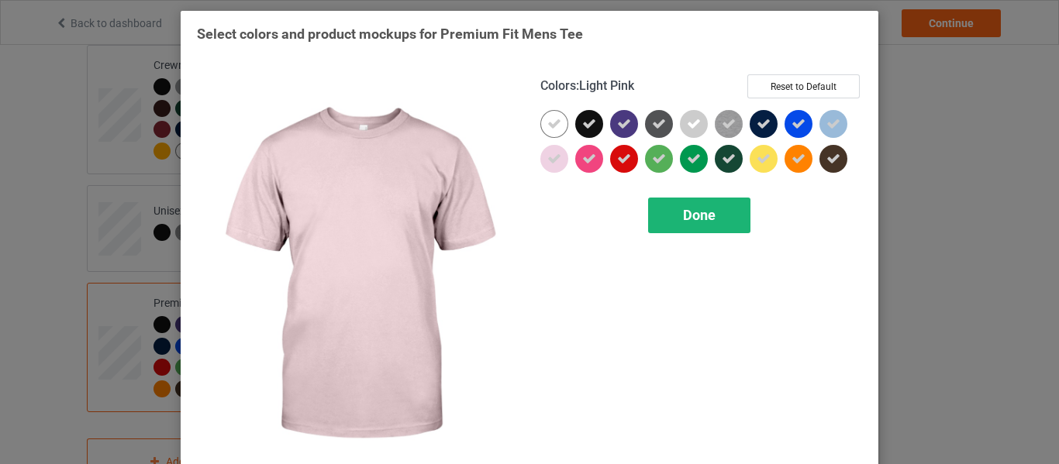
click at [665, 218] on div "Done" at bounding box center [699, 216] width 102 height 36
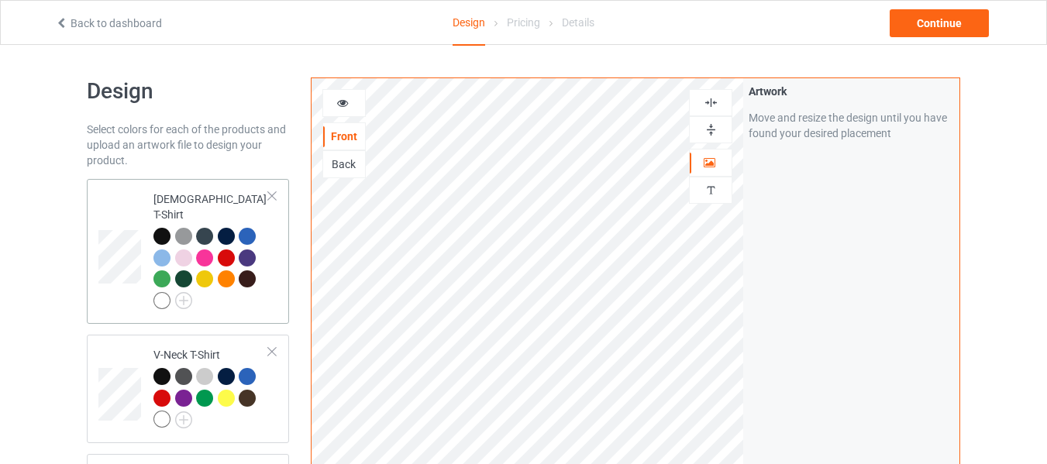
click at [154, 208] on div "[DEMOGRAPHIC_DATA] T-Shirt" at bounding box center [212, 249] width 116 height 116
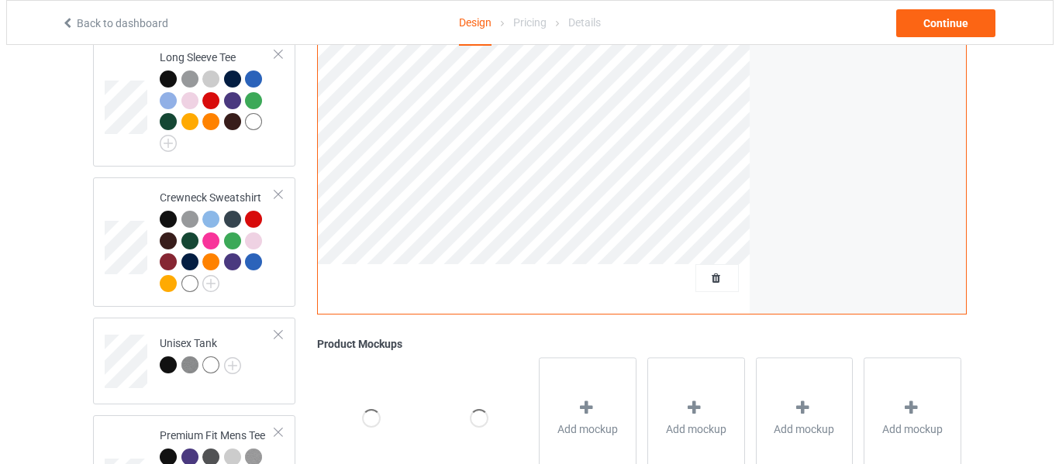
scroll to position [874, 0]
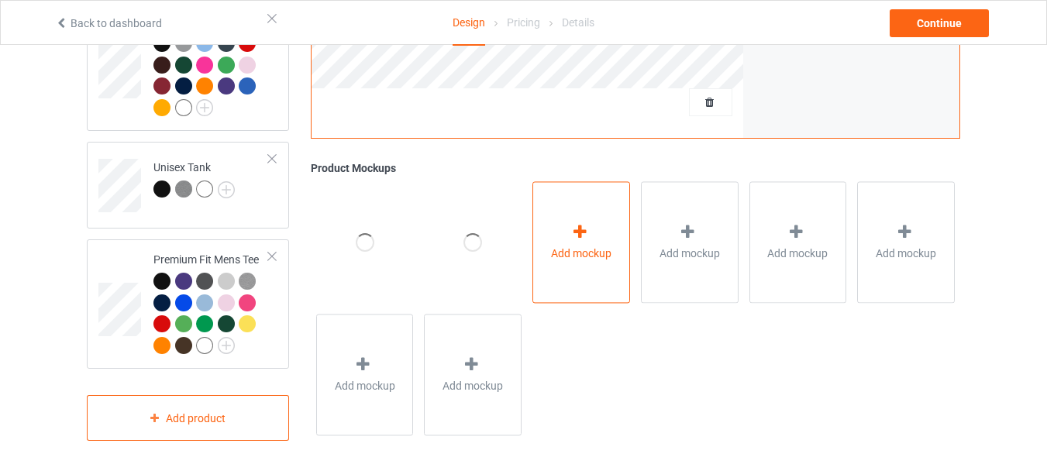
click at [566, 232] on div "Add mockup" at bounding box center [582, 242] width 98 height 122
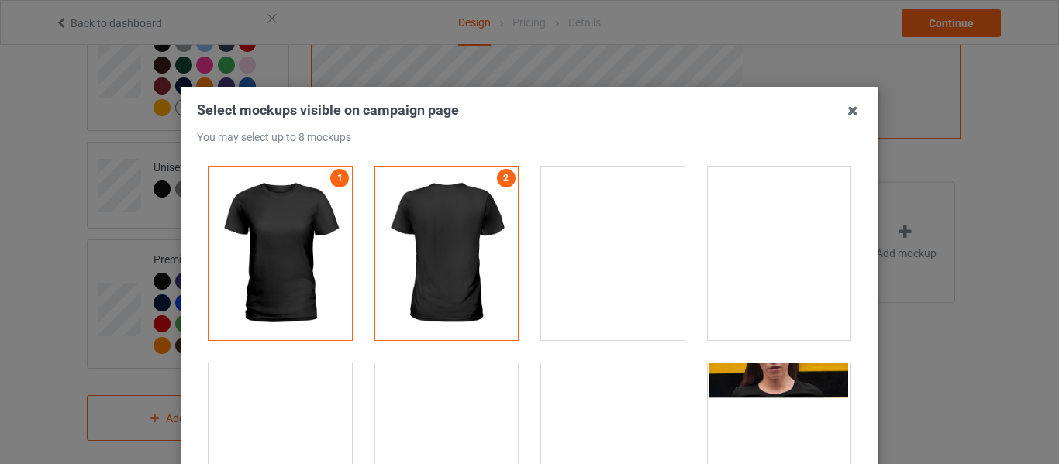
drag, startPoint x: 630, startPoint y: 281, endPoint x: 738, endPoint y: 262, distance: 110.1
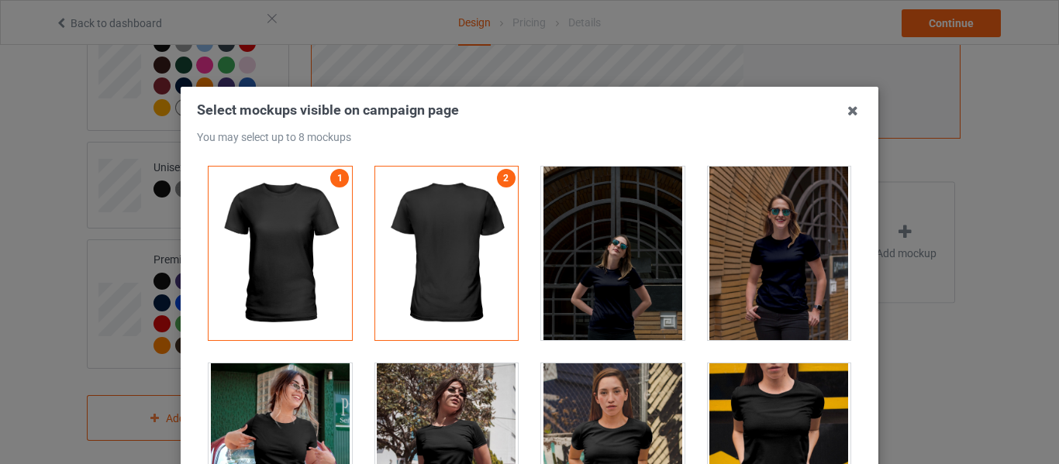
click at [629, 277] on div at bounding box center [612, 254] width 143 height 174
click at [744, 259] on div at bounding box center [779, 254] width 143 height 174
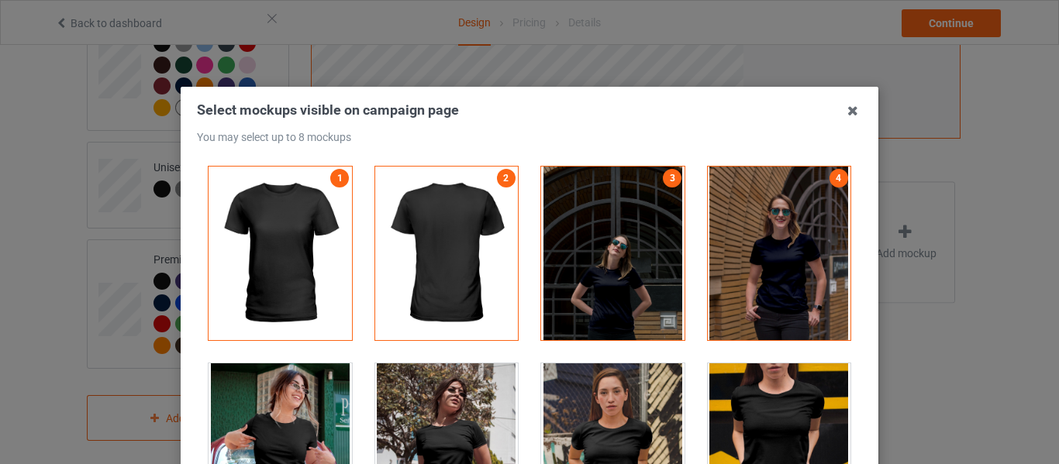
scroll to position [155, 0]
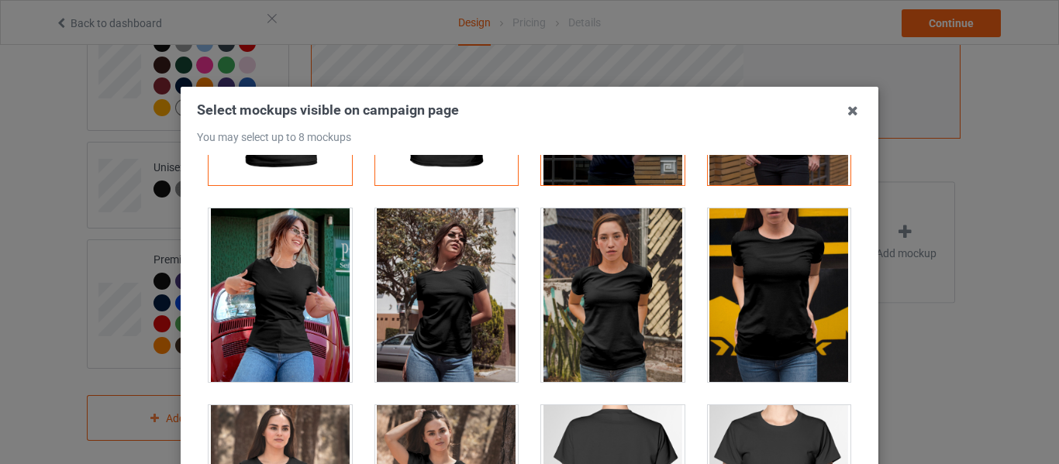
drag, startPoint x: 302, startPoint y: 316, endPoint x: 398, endPoint y: 303, distance: 97.8
click at [303, 314] on div at bounding box center [280, 296] width 143 height 174
click at [433, 298] on div at bounding box center [446, 296] width 143 height 174
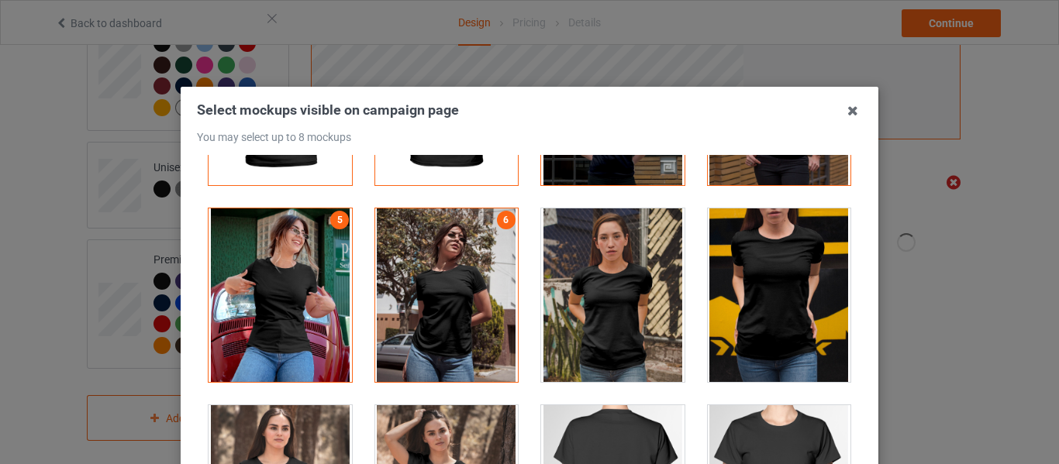
click at [612, 302] on div at bounding box center [612, 296] width 143 height 174
click at [768, 257] on div at bounding box center [779, 296] width 143 height 174
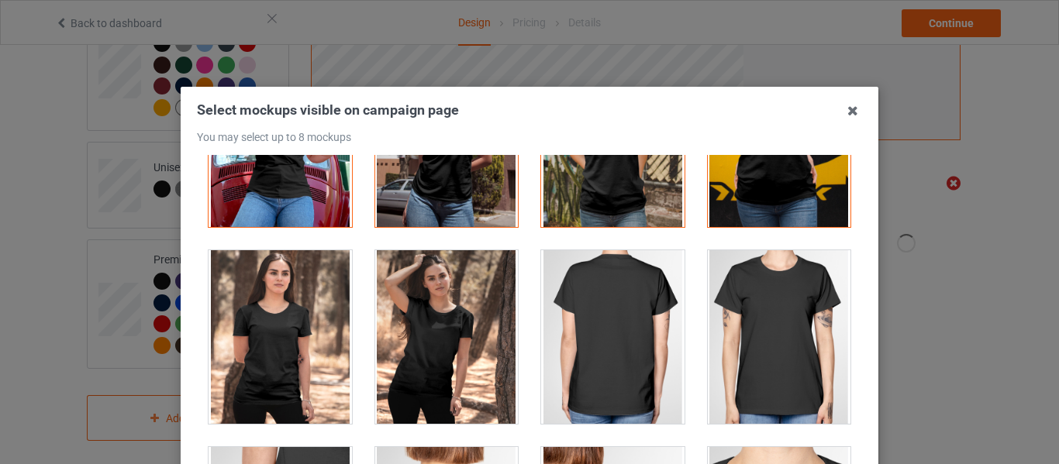
scroll to position [388, 0]
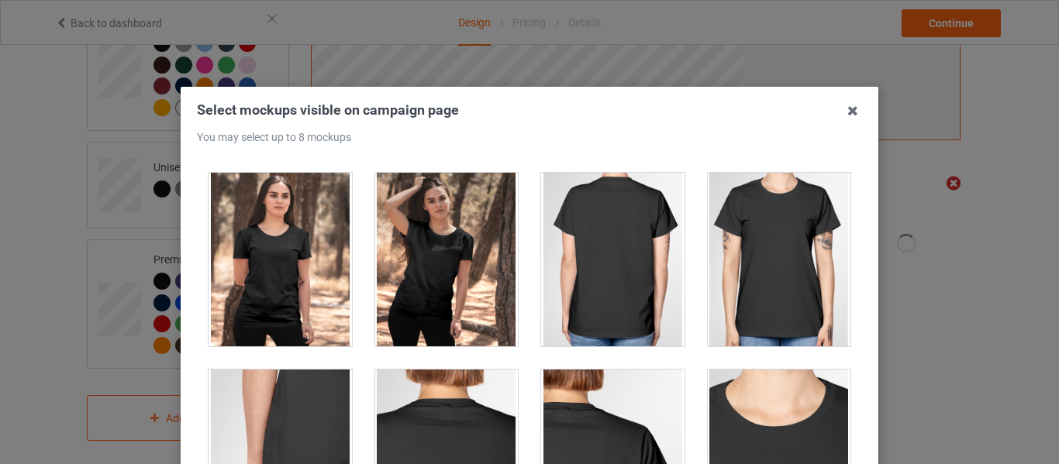
click at [295, 285] on div at bounding box center [280, 260] width 143 height 174
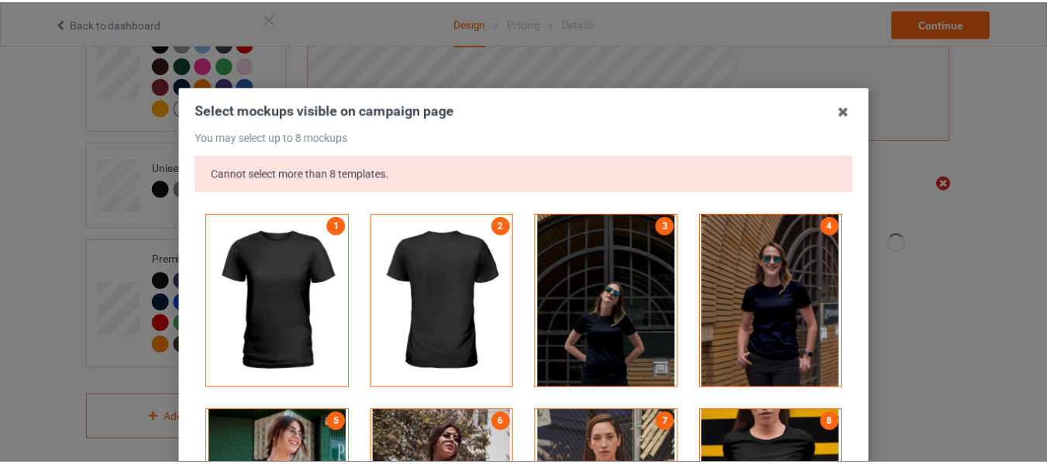
scroll to position [268, 0]
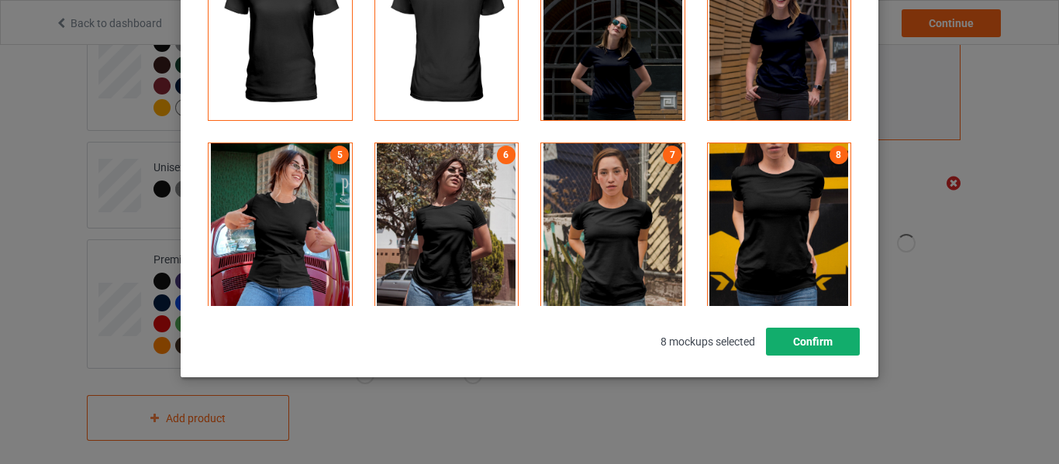
click at [776, 347] on button "Confirm" at bounding box center [813, 342] width 94 height 28
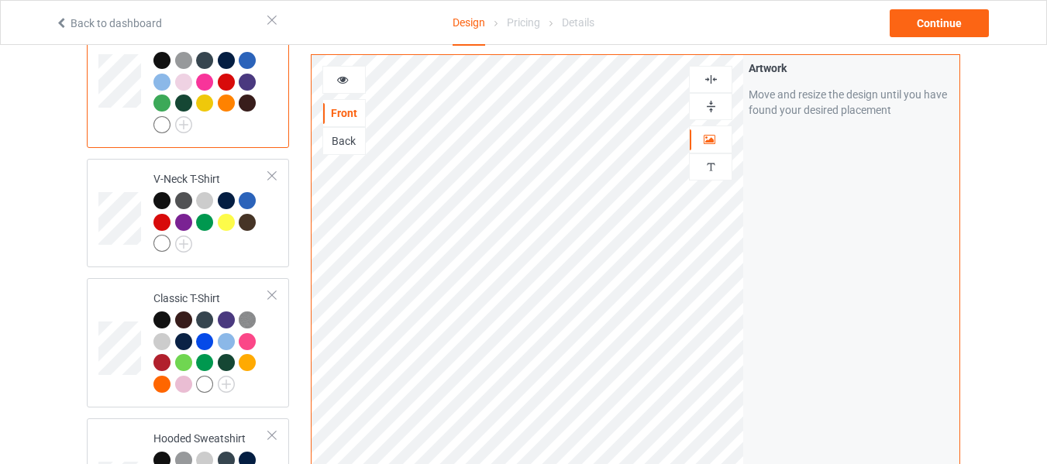
scroll to position [98, 0]
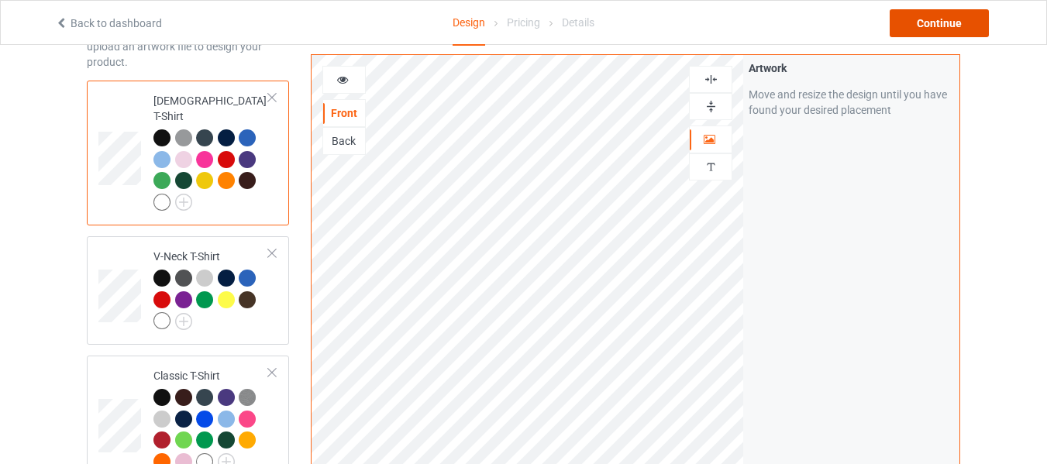
click at [959, 28] on div "Continue" at bounding box center [939, 23] width 99 height 28
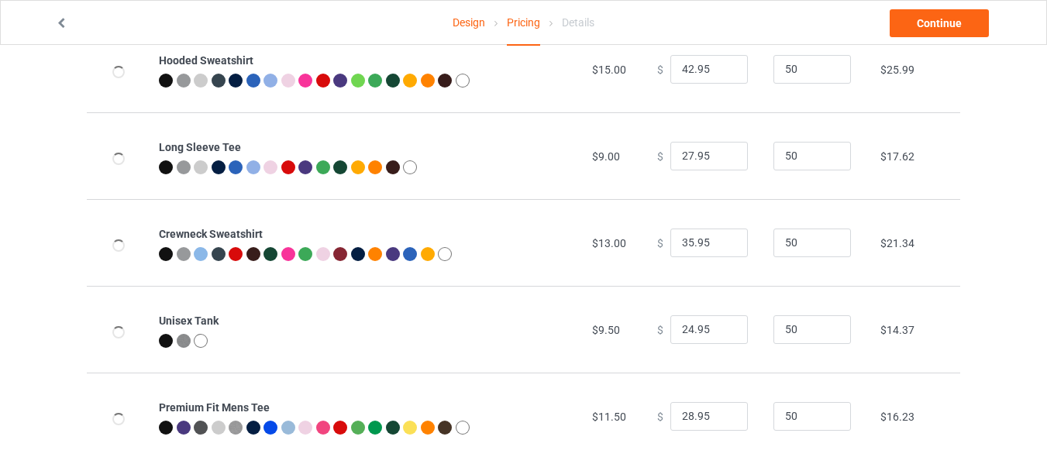
scroll to position [416, 0]
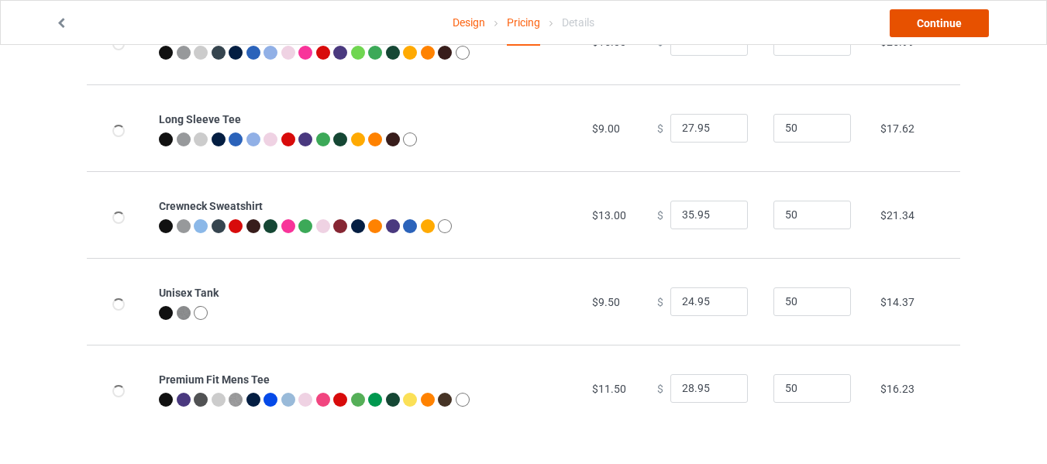
click at [931, 12] on link "Continue" at bounding box center [939, 23] width 99 height 28
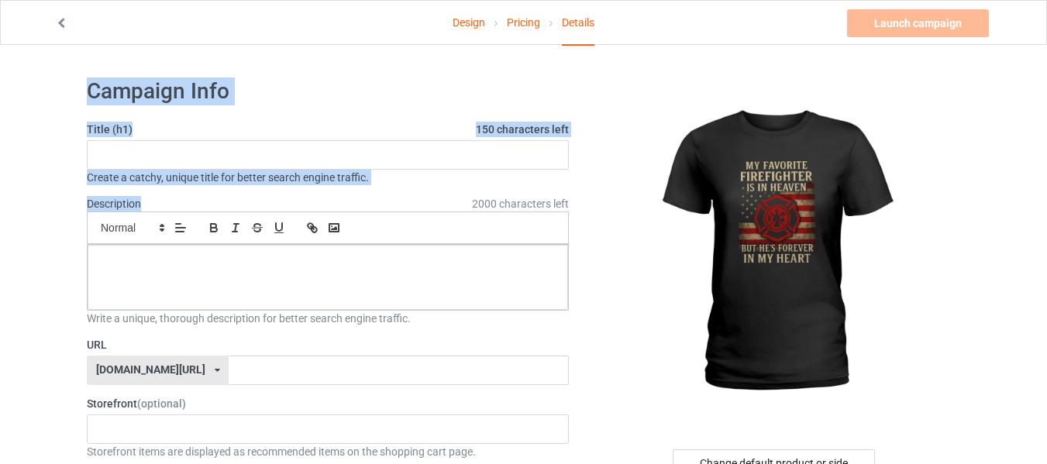
drag, startPoint x: 95, startPoint y: 78, endPoint x: 197, endPoint y: 195, distance: 155.5
click at [185, 140] on input "text" at bounding box center [328, 154] width 482 height 29
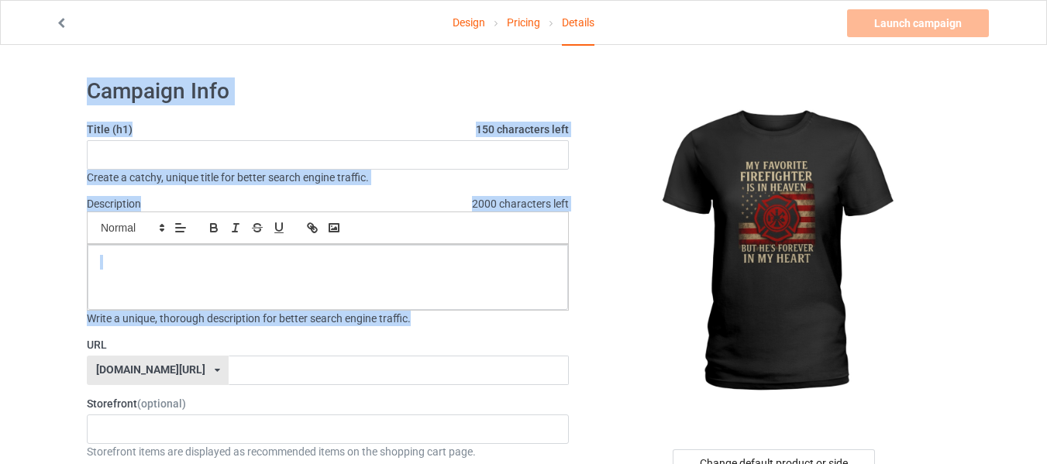
drag, startPoint x: 104, startPoint y: 98, endPoint x: 414, endPoint y: 323, distance: 383.0
copy div "Campaign Info Title (h1) 150 characters left Create a catchy, unique title for …"
click at [350, 153] on input "text" at bounding box center [328, 154] width 482 height 29
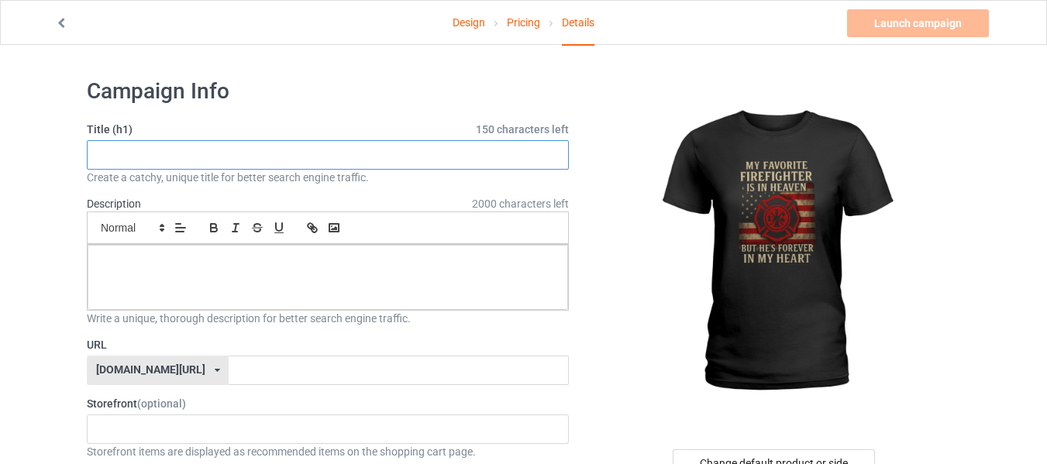
paste input "My Favorite Firefighter Is in Heaven Shirt – Memorial Firefighter Tribute Tee, …"
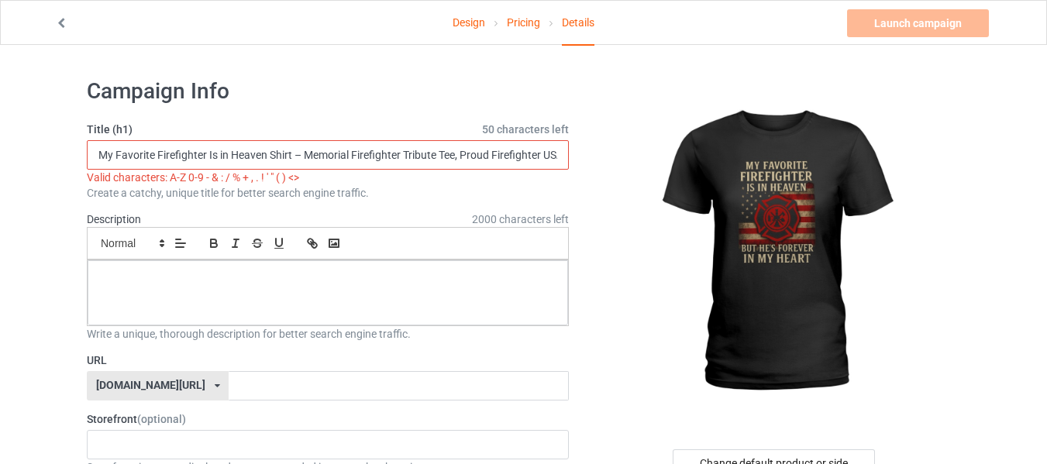
scroll to position [0, 10]
click at [295, 150] on input "My Favorite Firefighter Is in Heaven Shirt – Memorial Firefighter Tribute Tee, …" at bounding box center [328, 154] width 482 height 29
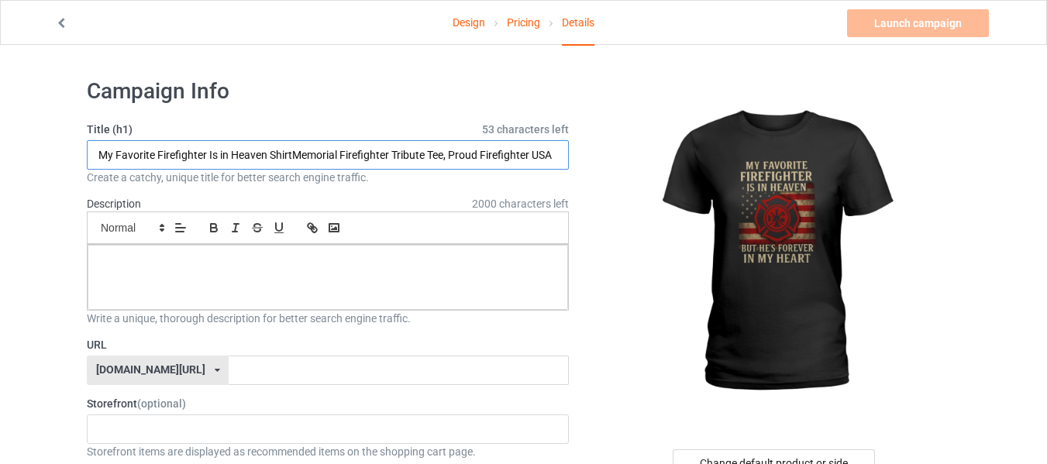
scroll to position [0, 0]
click at [451, 157] on input "My Favorite Firefighter Is in Heaven Shirt Memorial Firefighter Tribute Tee, Pr…" at bounding box center [328, 154] width 482 height 29
type input "My Favorite Firefighter Is in Heaven Shirt Memorial Firefighter Tribute Tee, Pr…"
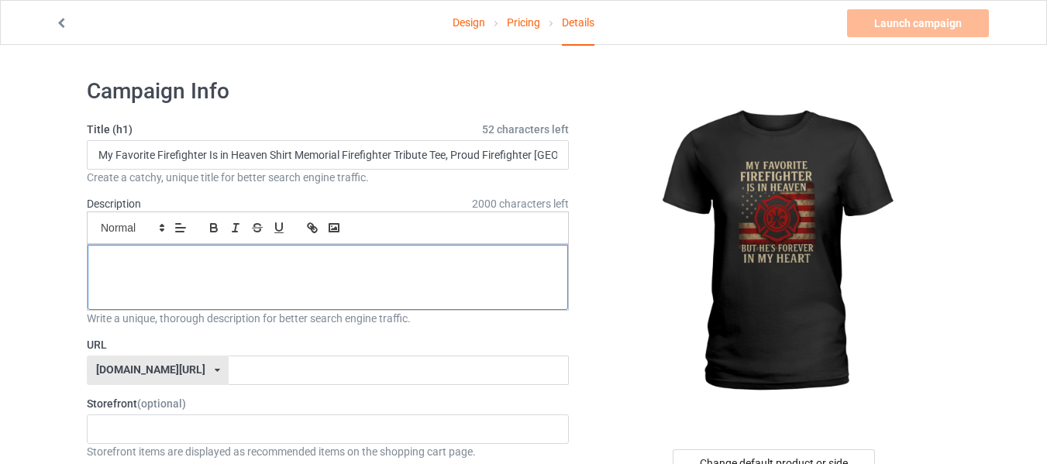
click at [366, 283] on div at bounding box center [328, 277] width 481 height 65
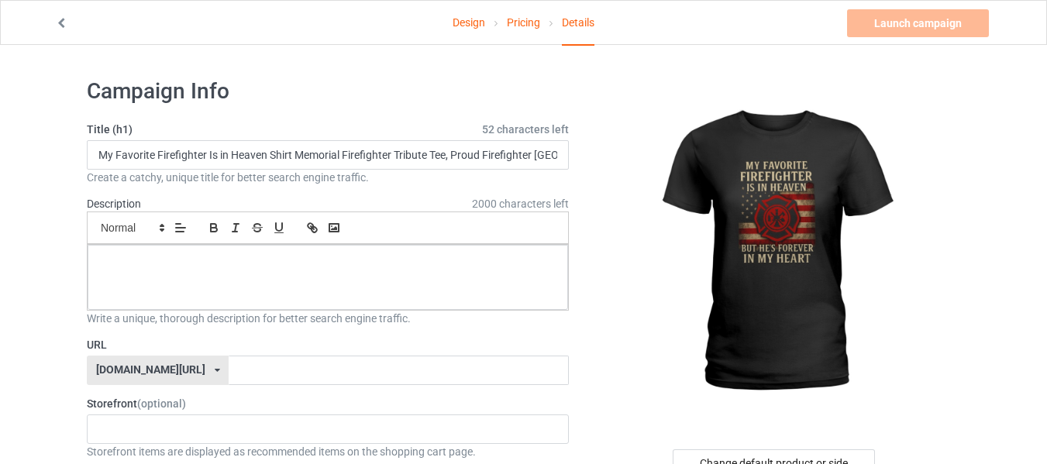
paste div
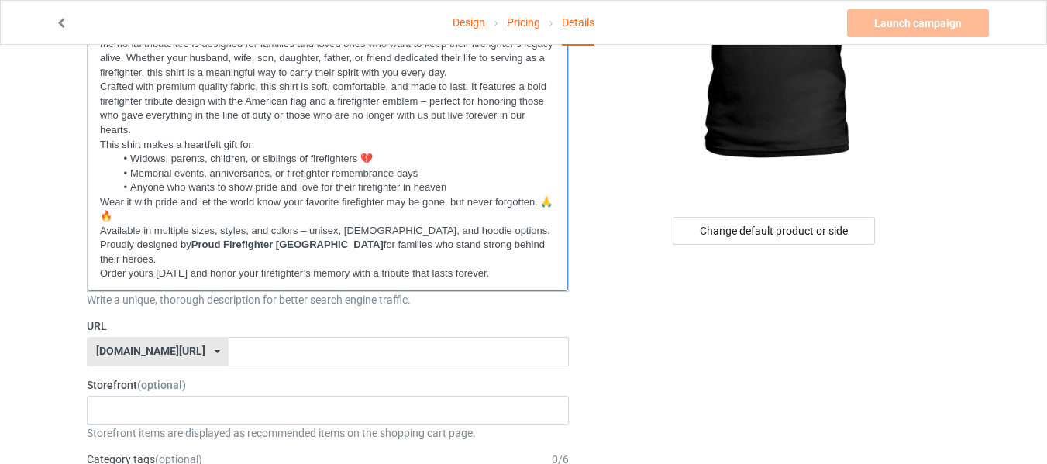
scroll to position [388, 0]
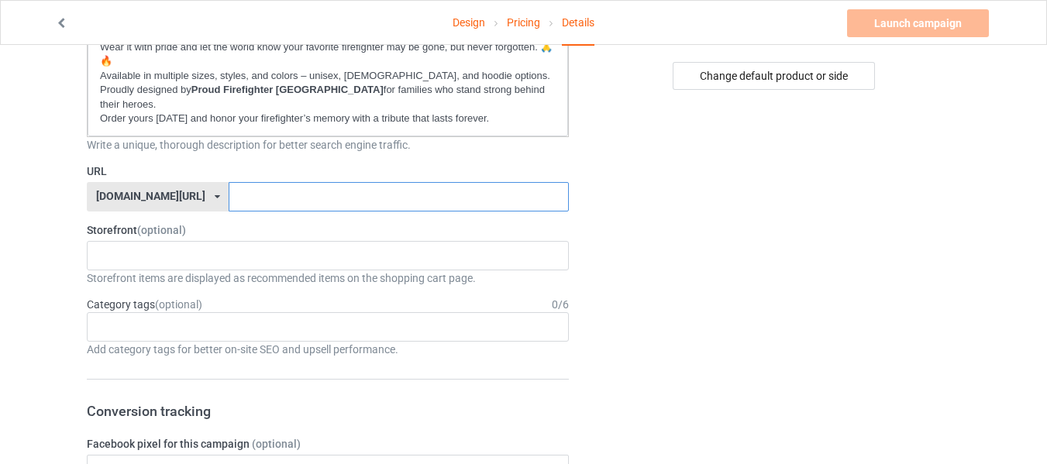
click at [294, 185] on input "text" at bounding box center [399, 196] width 340 height 29
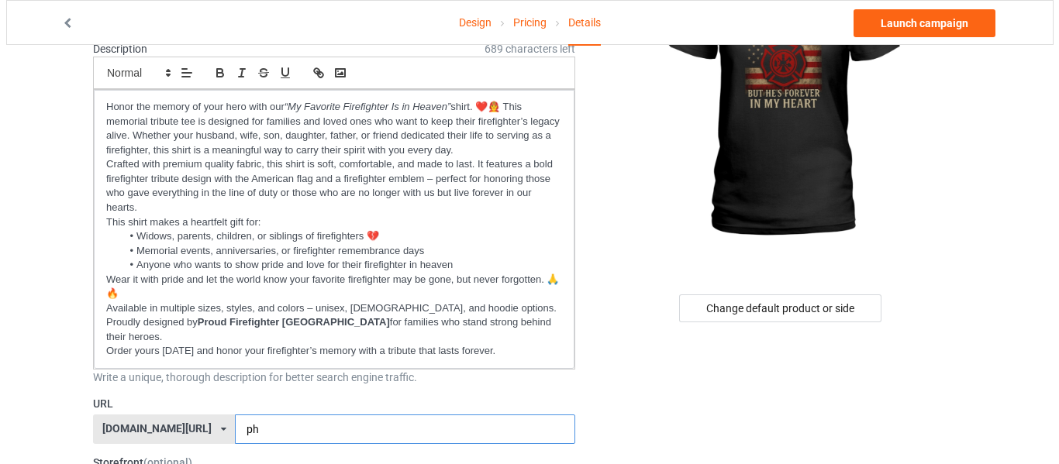
scroll to position [0, 0]
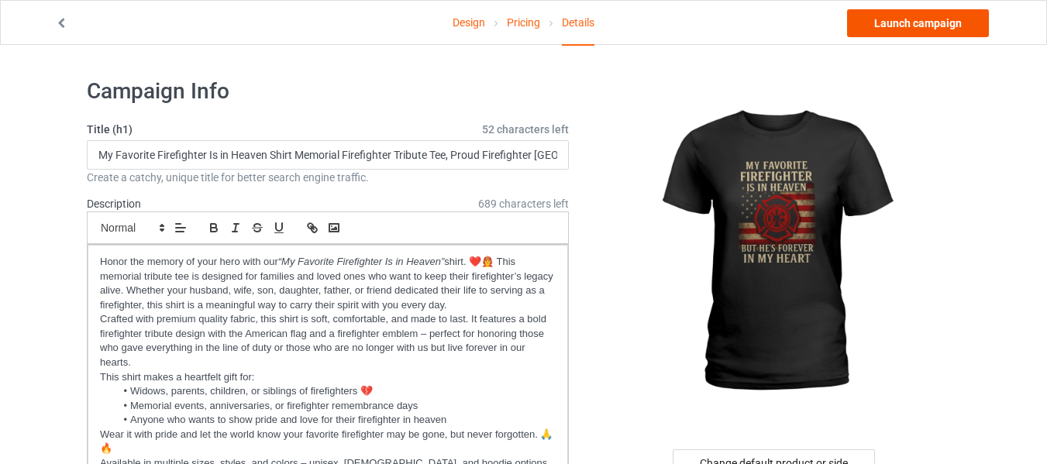
type input "ph"
click at [926, 26] on link "Launch campaign" at bounding box center [918, 23] width 142 height 28
